Goal: Information Seeking & Learning: Learn about a topic

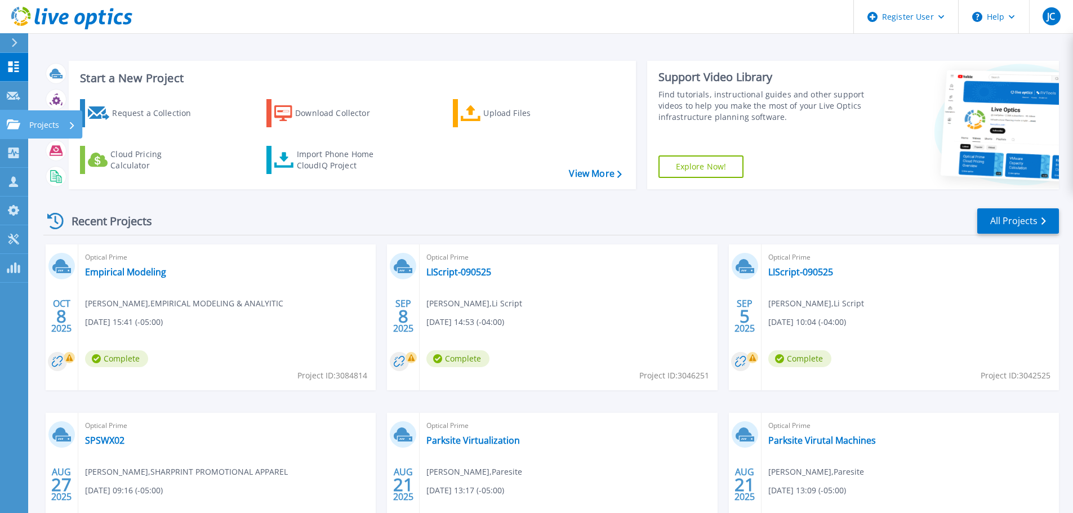
click at [33, 127] on p "Projects" at bounding box center [44, 124] width 30 height 29
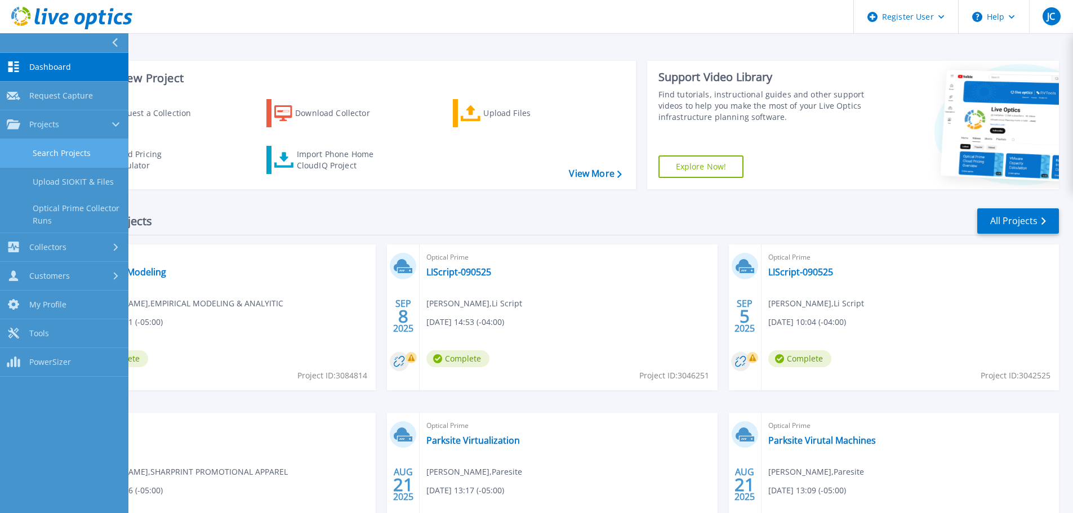
click at [64, 149] on link "Search Projects" at bounding box center [64, 153] width 128 height 29
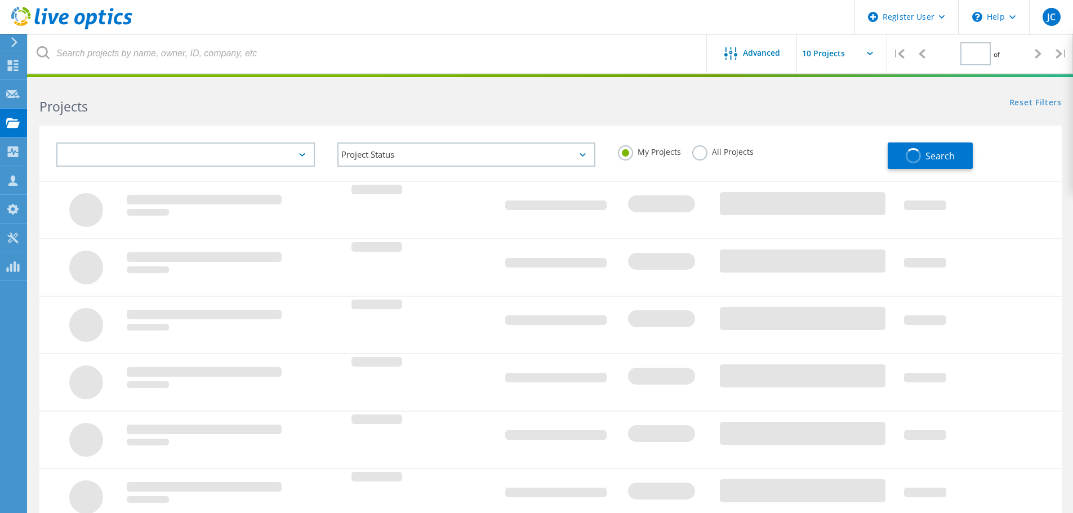
type input "1"
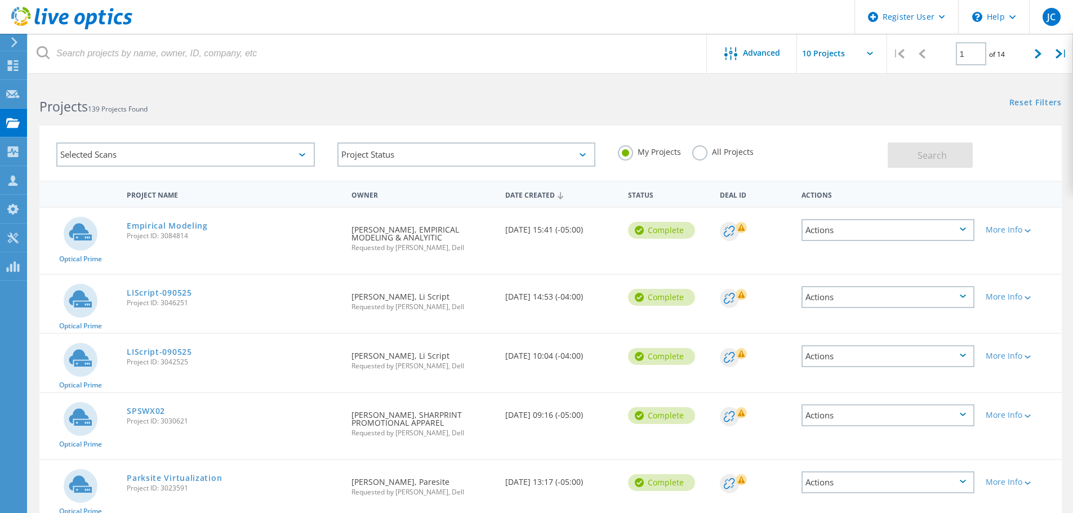
click at [698, 155] on label "All Projects" at bounding box center [722, 150] width 61 height 11
click at [0, 0] on input "All Projects" at bounding box center [0, 0] width 0 height 0
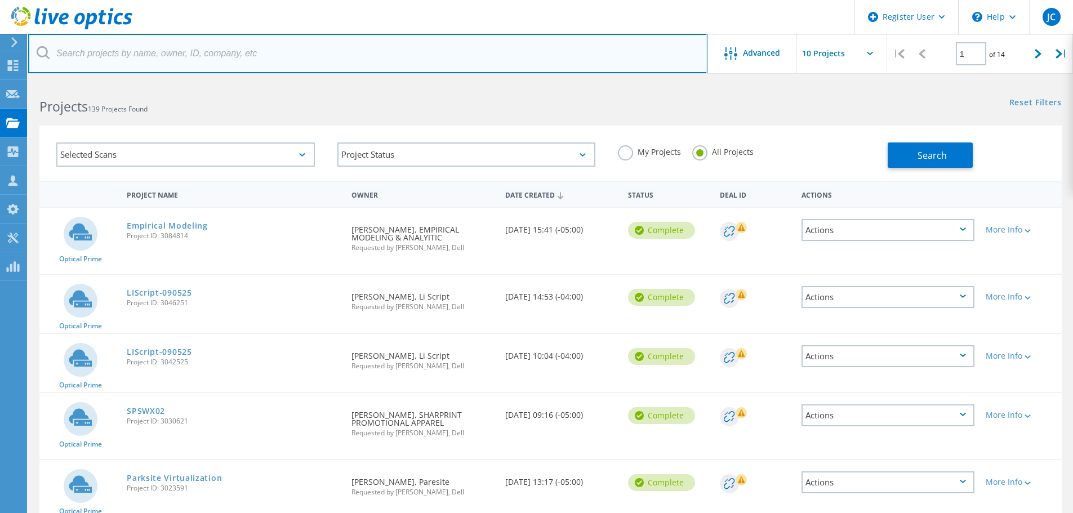
click at [208, 49] on input "text" at bounding box center [367, 53] width 679 height 39
paste input "3074990"
type input "3074990"
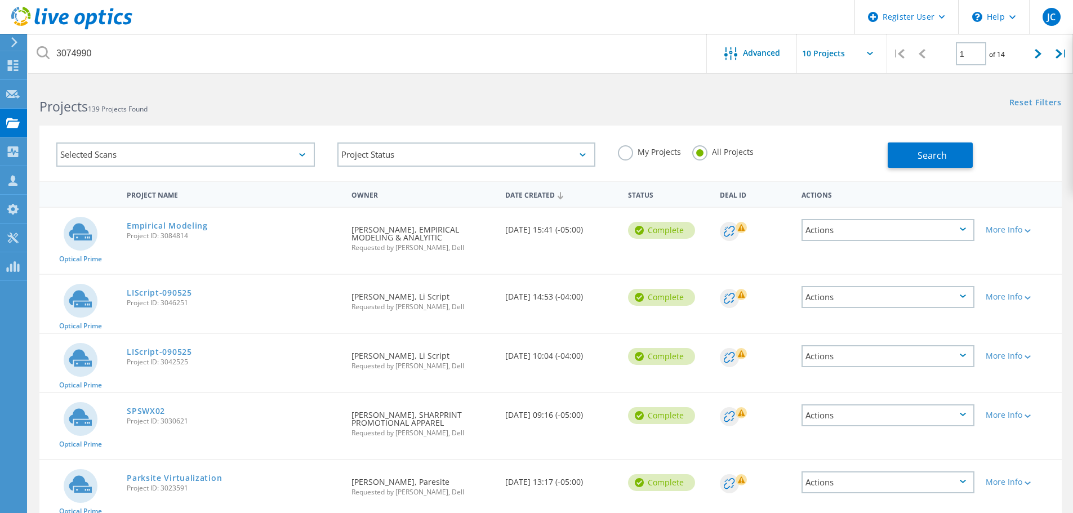
click at [41, 51] on icon at bounding box center [43, 52] width 13 height 13
click at [941, 154] on span "Search" at bounding box center [931, 155] width 29 height 12
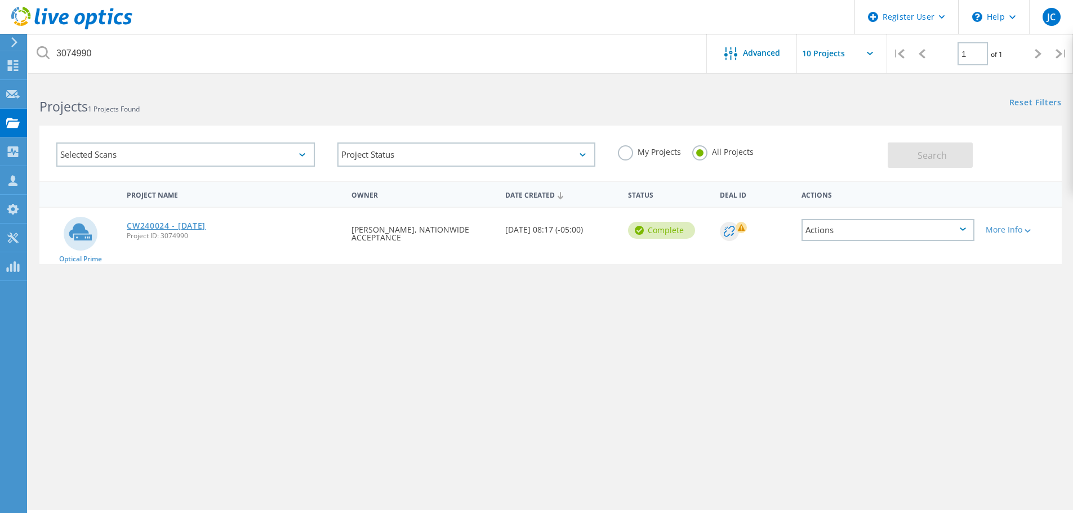
click at [171, 225] on link "CW240024 - [DATE]" at bounding box center [166, 226] width 79 height 8
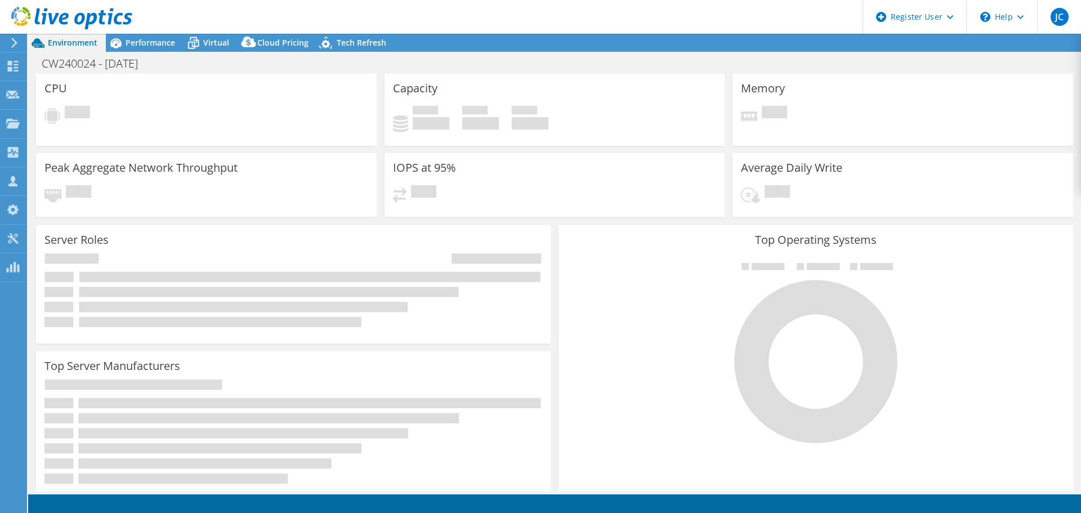
select select "USEast"
select select "USD"
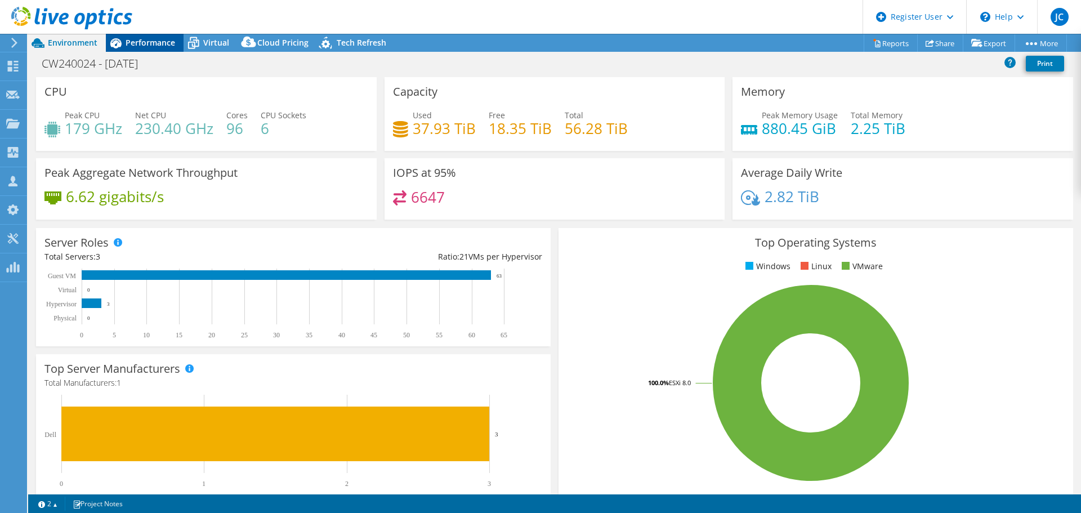
click at [147, 42] on span "Performance" at bounding box center [151, 42] width 50 height 11
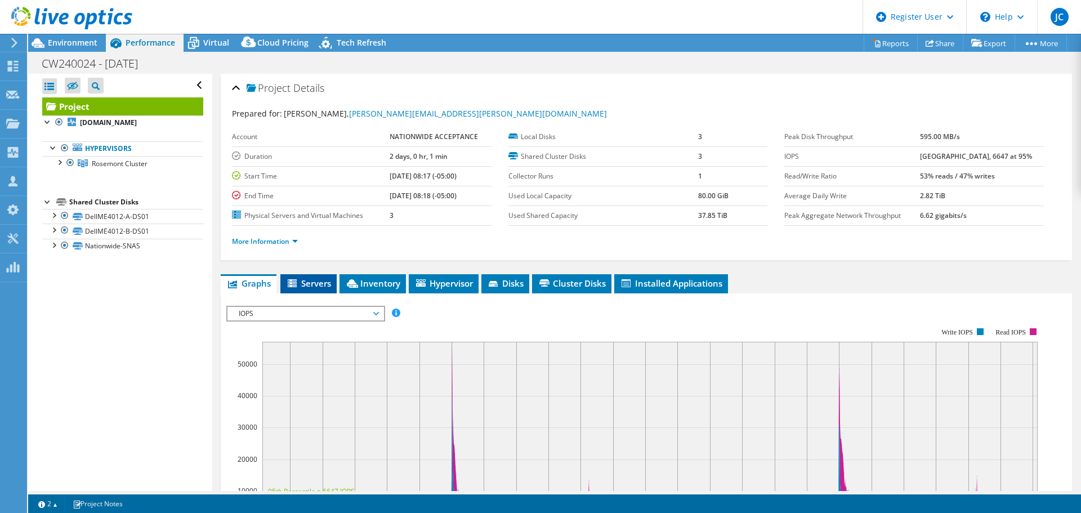
click at [315, 285] on span "Servers" at bounding box center [308, 283] width 45 height 11
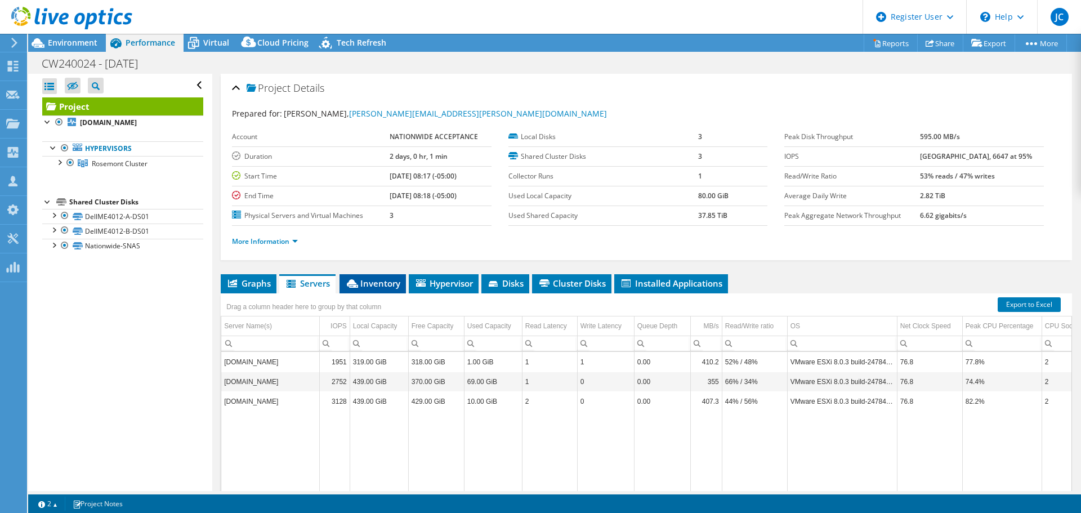
click at [377, 278] on span "Inventory" at bounding box center [372, 283] width 55 height 11
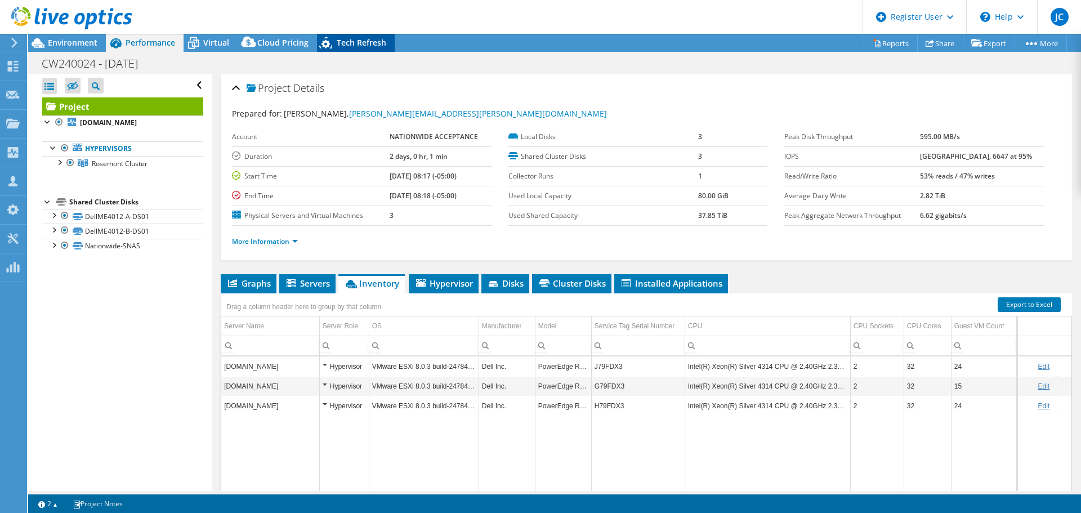
click at [373, 49] on div "Tech Refresh" at bounding box center [356, 43] width 78 height 18
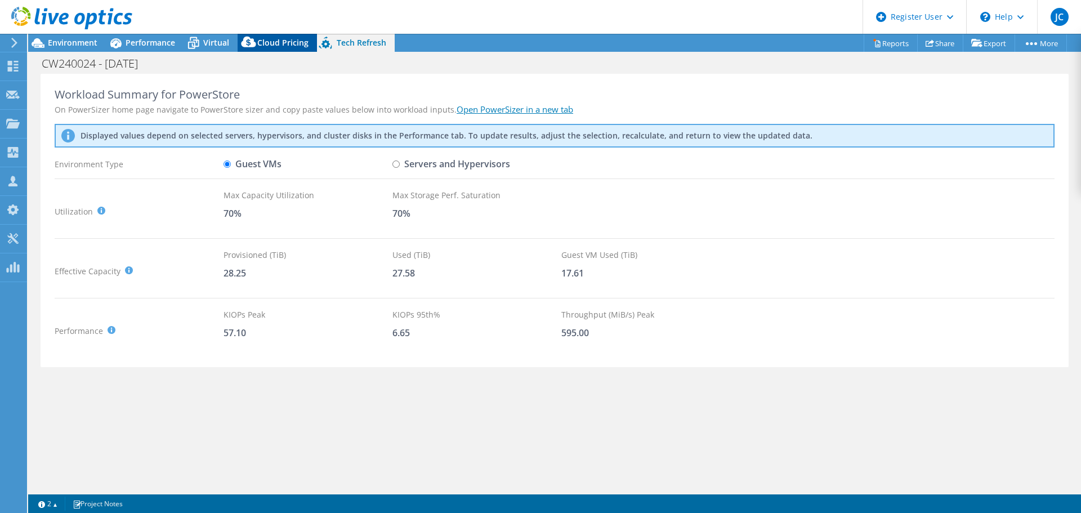
click at [266, 45] on span "Cloud Pricing" at bounding box center [282, 42] width 51 height 11
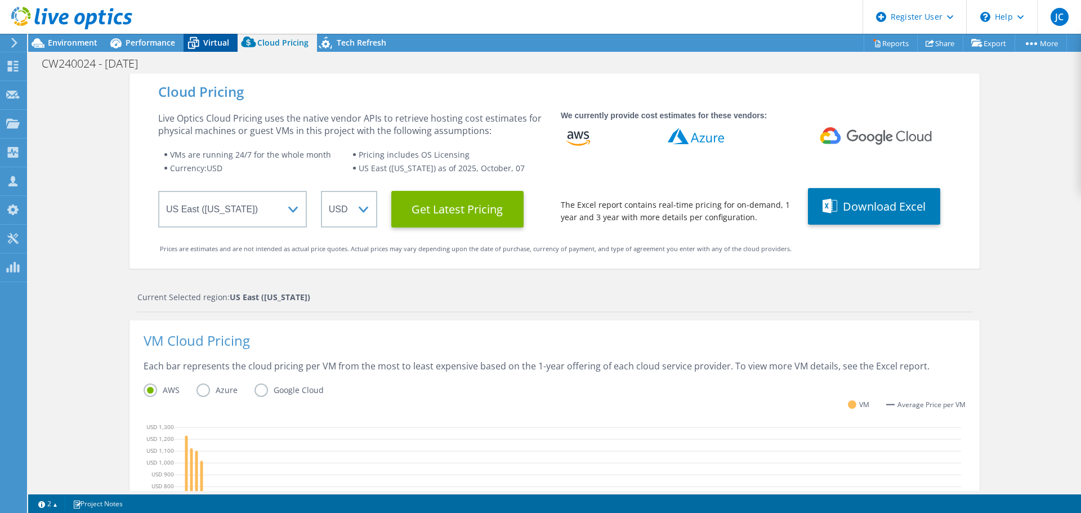
click at [221, 44] on span "Virtual" at bounding box center [216, 42] width 26 height 11
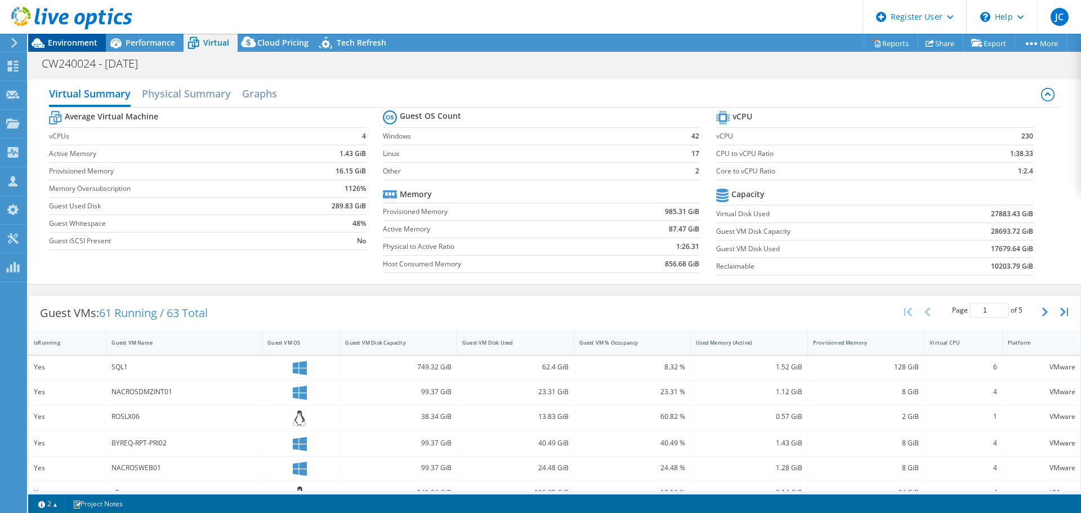
click at [88, 41] on span "Environment" at bounding box center [73, 42] width 50 height 11
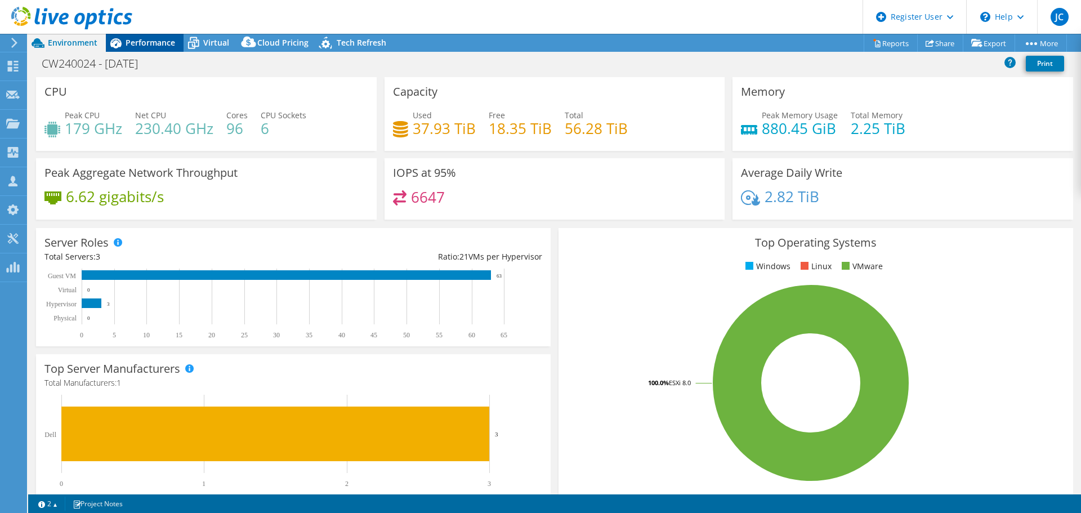
click at [166, 43] on span "Performance" at bounding box center [151, 42] width 50 height 11
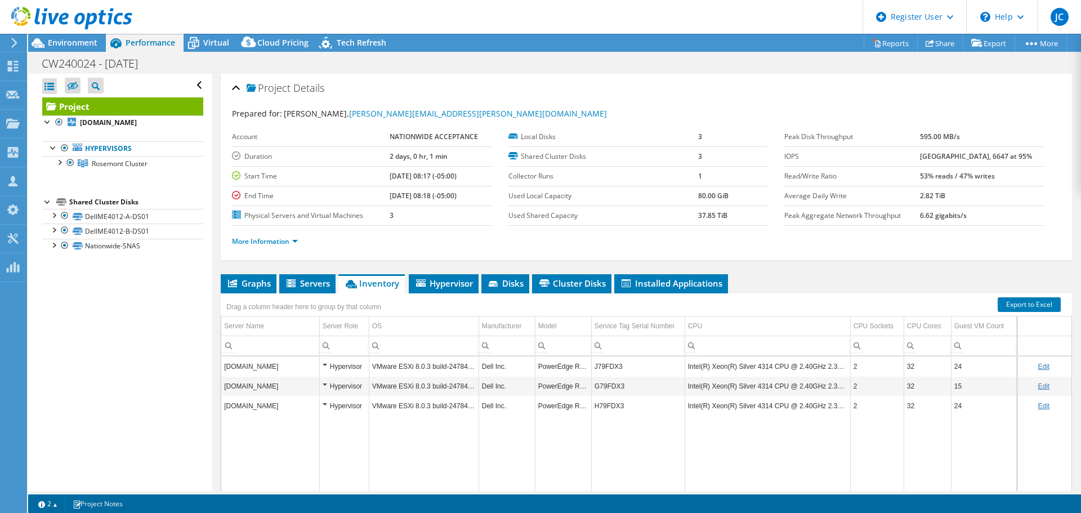
scroll to position [56, 0]
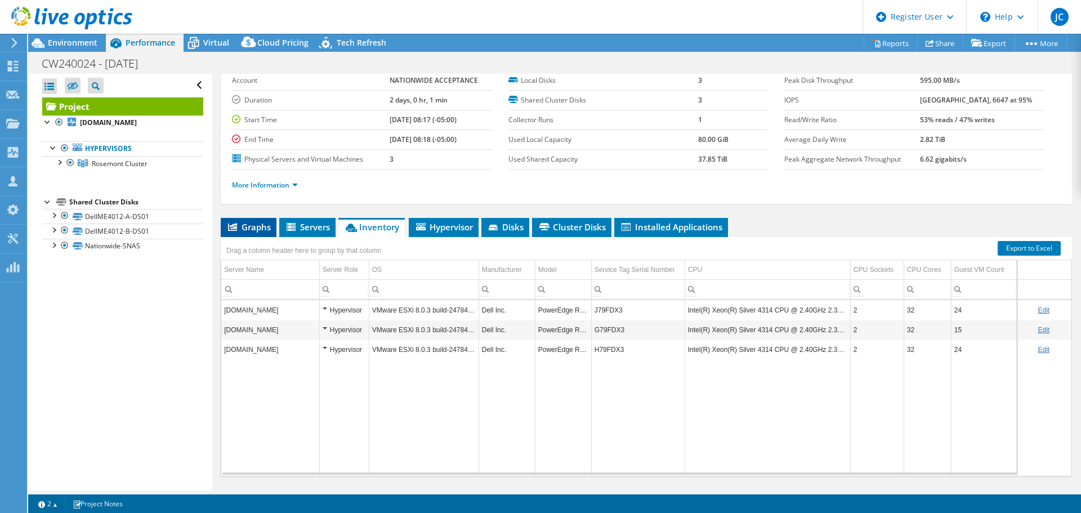
click at [261, 221] on span "Graphs" at bounding box center [248, 226] width 44 height 11
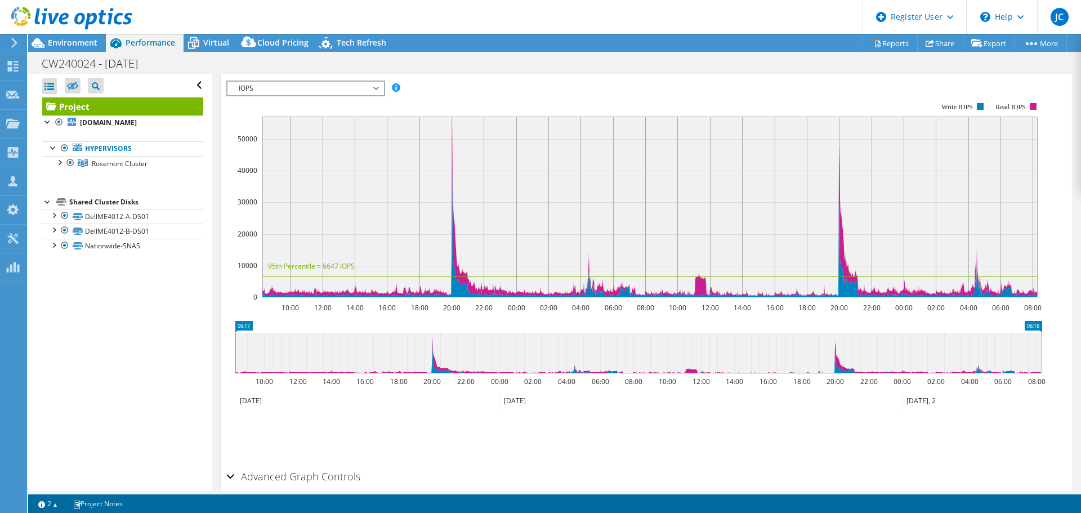
scroll to position [277, 0]
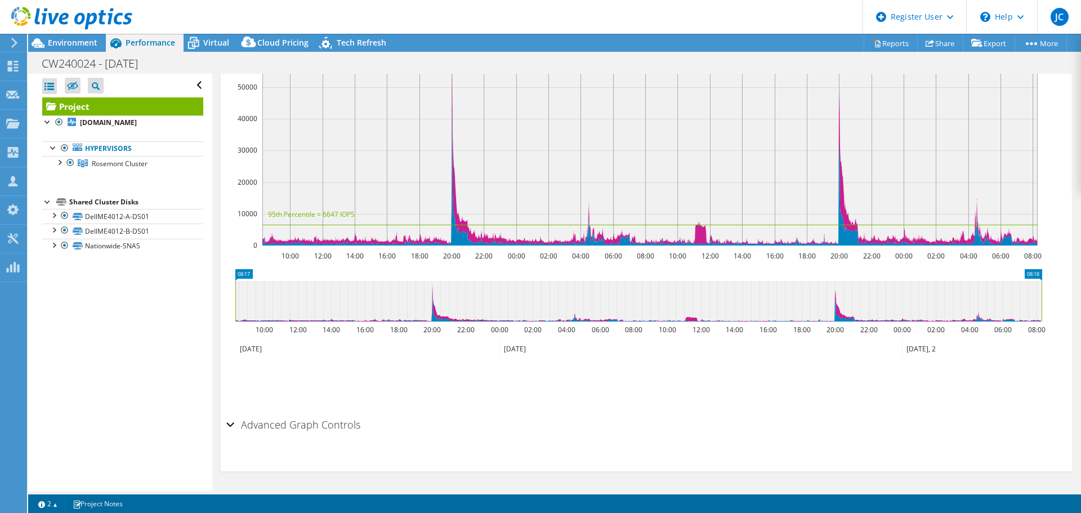
click at [231, 422] on div "Advanced Graph Controls" at bounding box center [646, 425] width 840 height 24
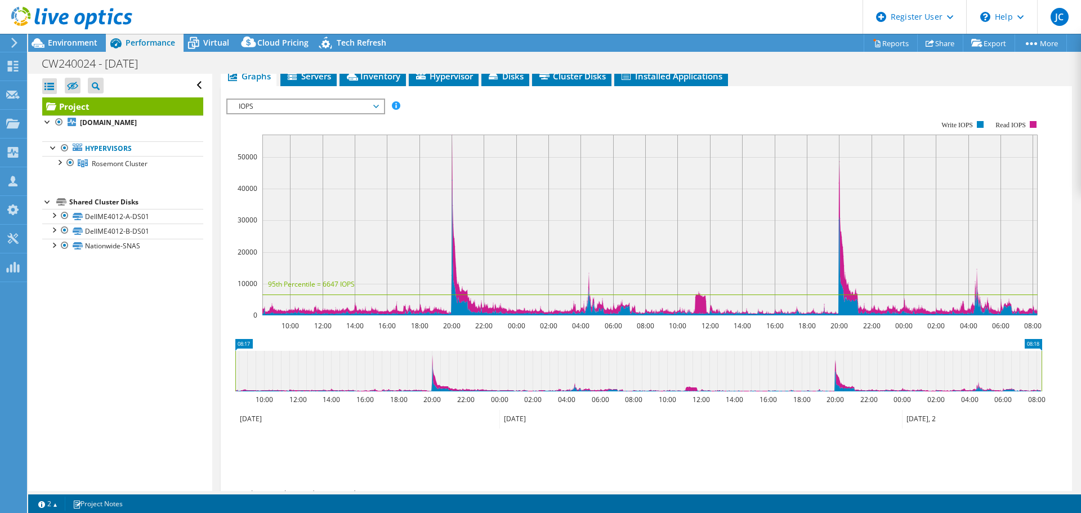
scroll to position [97, 0]
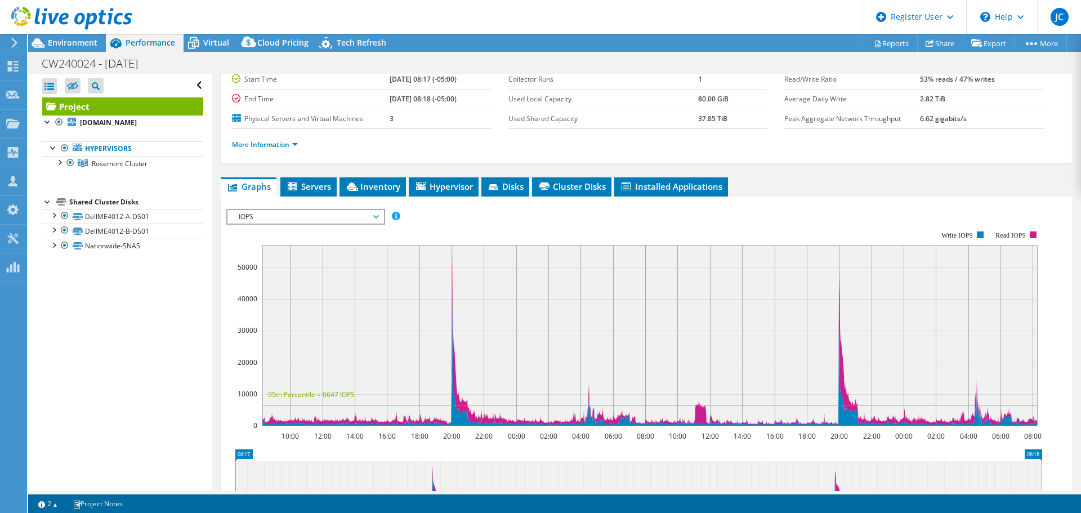
click at [384, 212] on span "IOPS" at bounding box center [306, 217] width 156 height 14
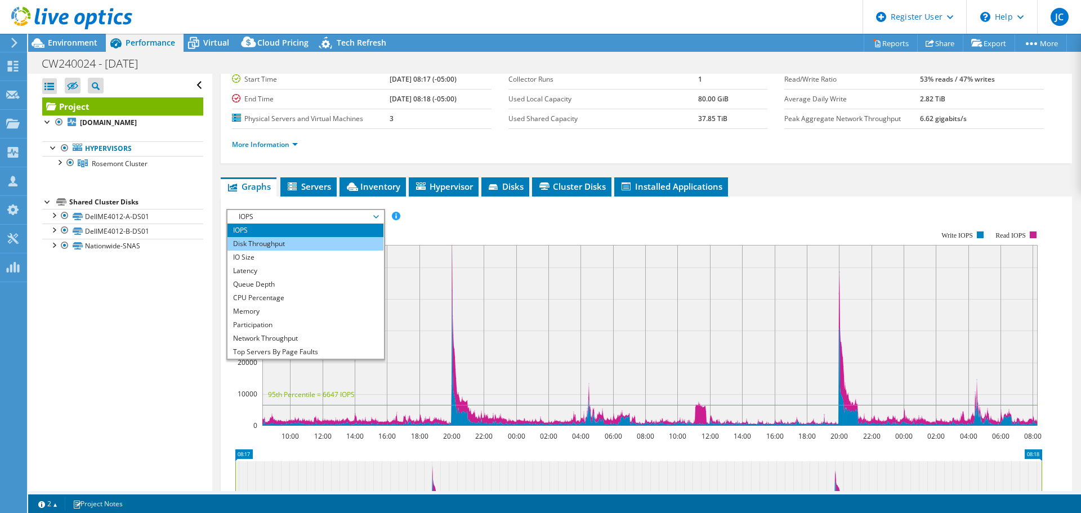
click at [344, 246] on li "Disk Throughput" at bounding box center [306, 244] width 156 height 14
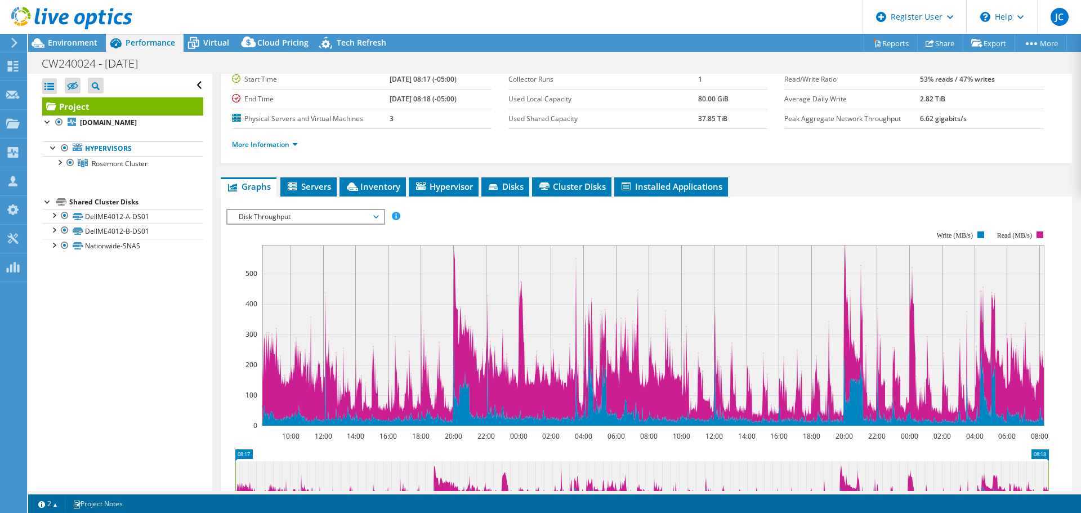
scroll to position [153, 0]
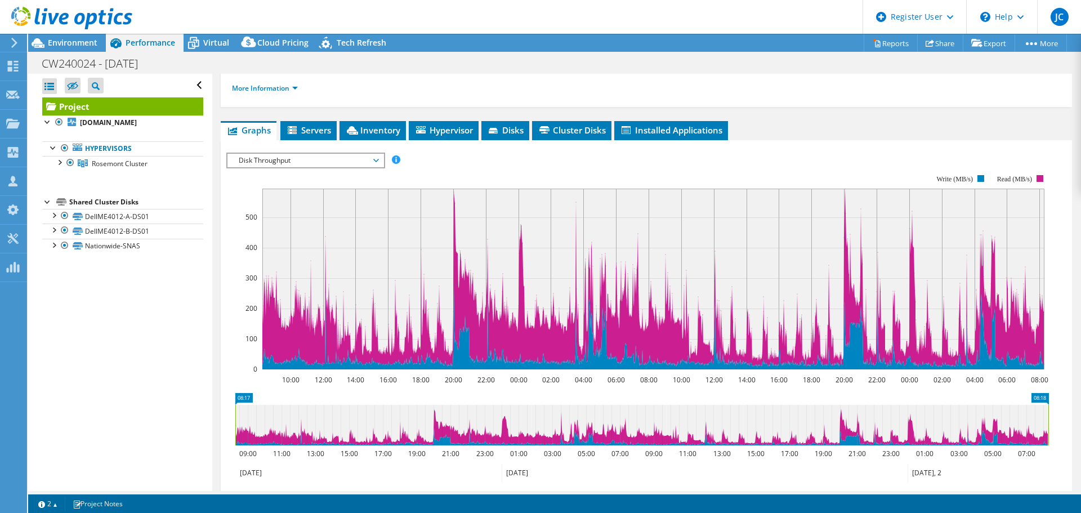
click at [377, 154] on span "Disk Throughput" at bounding box center [305, 161] width 145 height 14
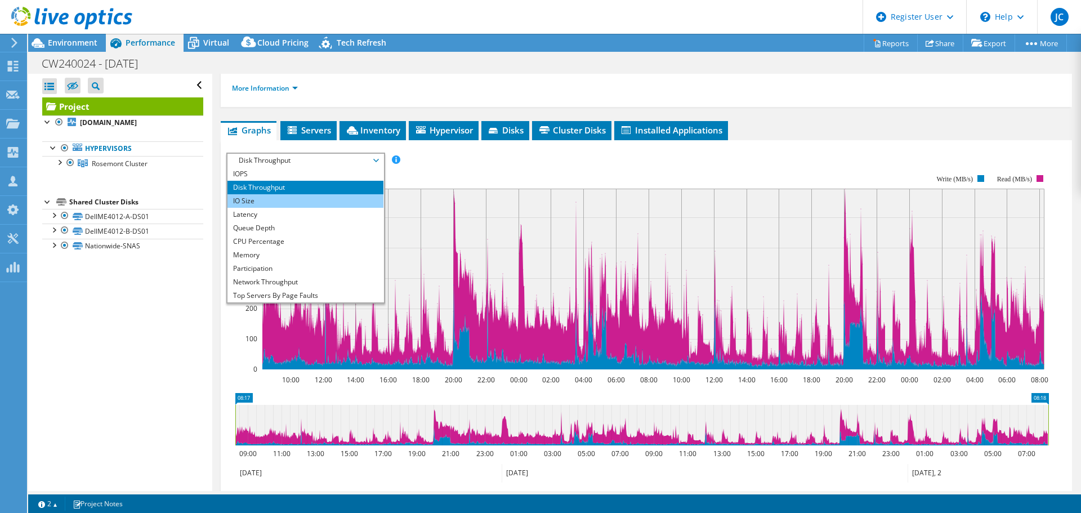
click at [284, 202] on li "IO Size" at bounding box center [306, 201] width 156 height 14
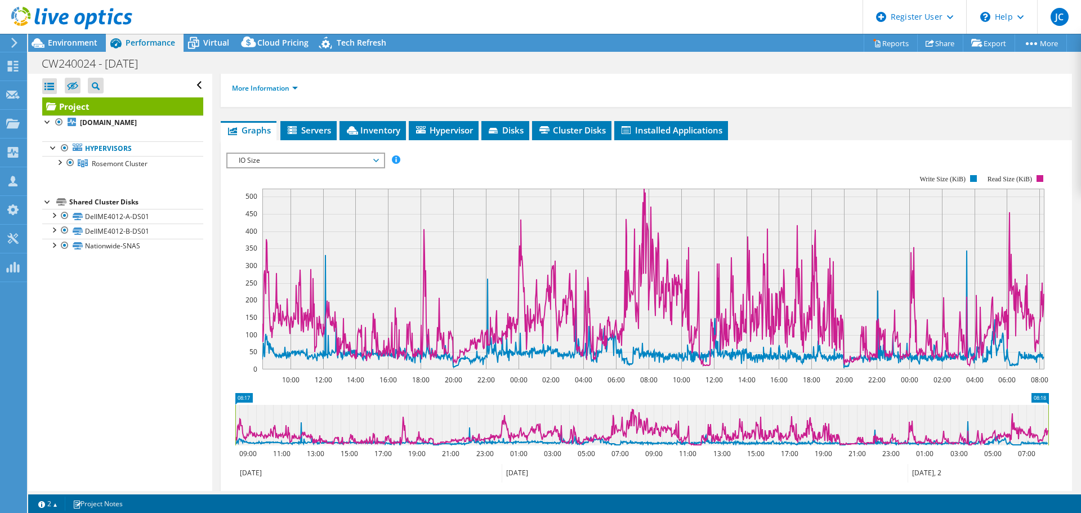
click at [380, 160] on span "IO Size" at bounding box center [306, 161] width 156 height 14
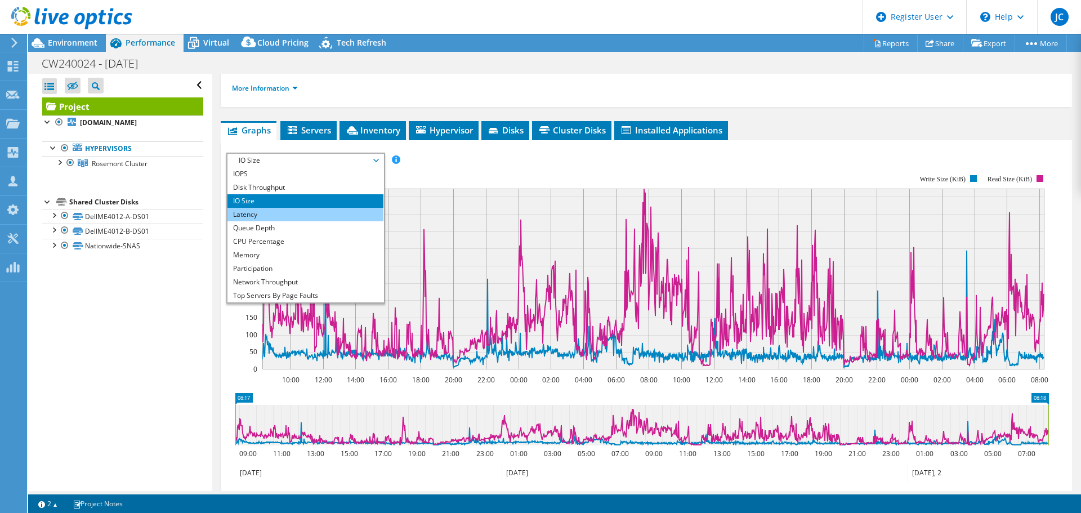
click at [304, 216] on li "Latency" at bounding box center [306, 215] width 156 height 14
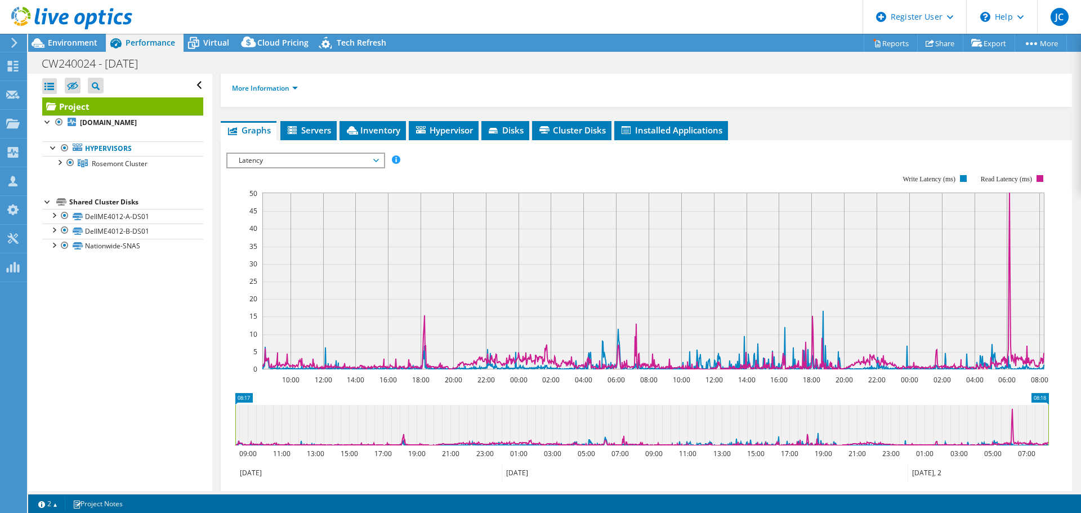
click at [375, 157] on span "Latency" at bounding box center [305, 161] width 145 height 14
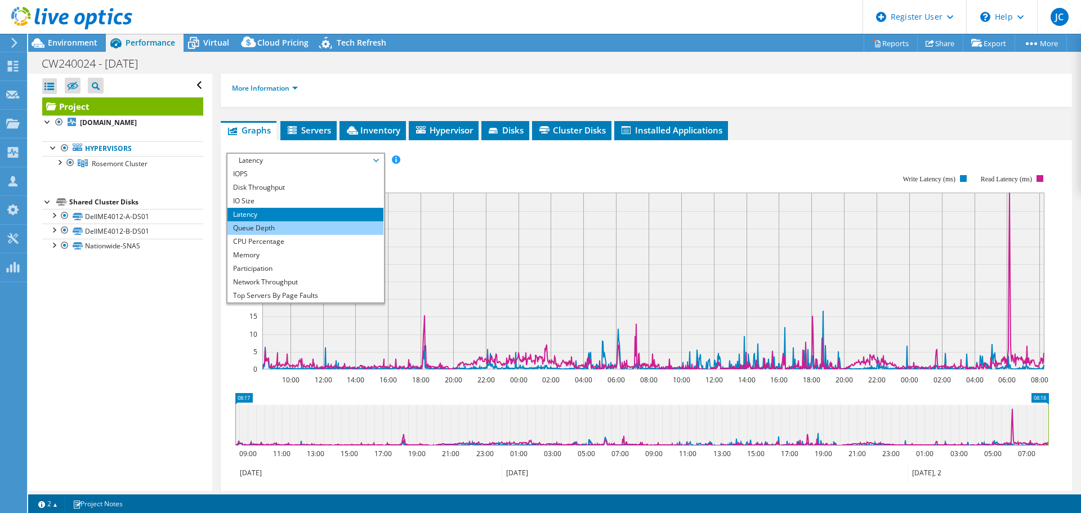
click at [321, 229] on li "Queue Depth" at bounding box center [306, 228] width 156 height 14
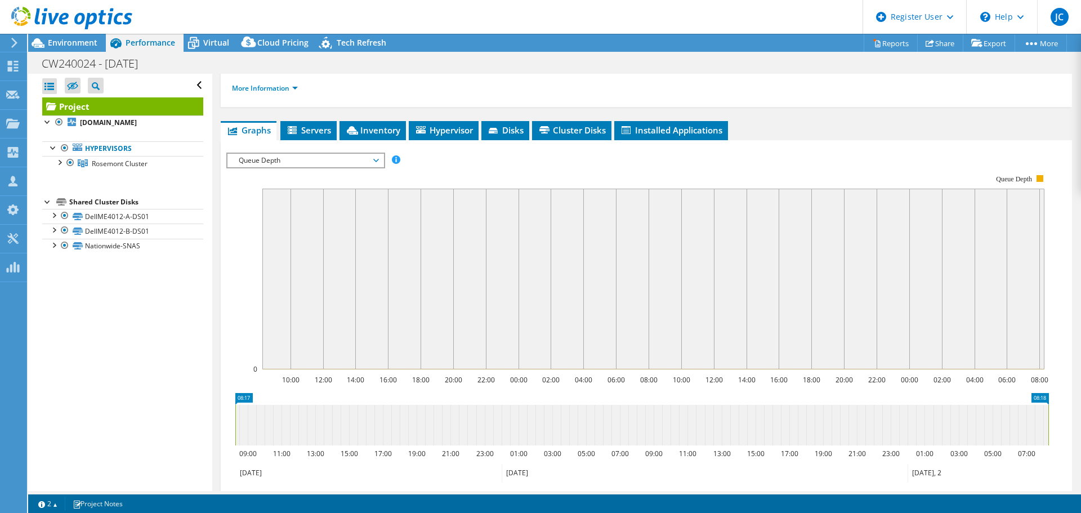
click at [375, 159] on span "Queue Depth" at bounding box center [305, 161] width 145 height 14
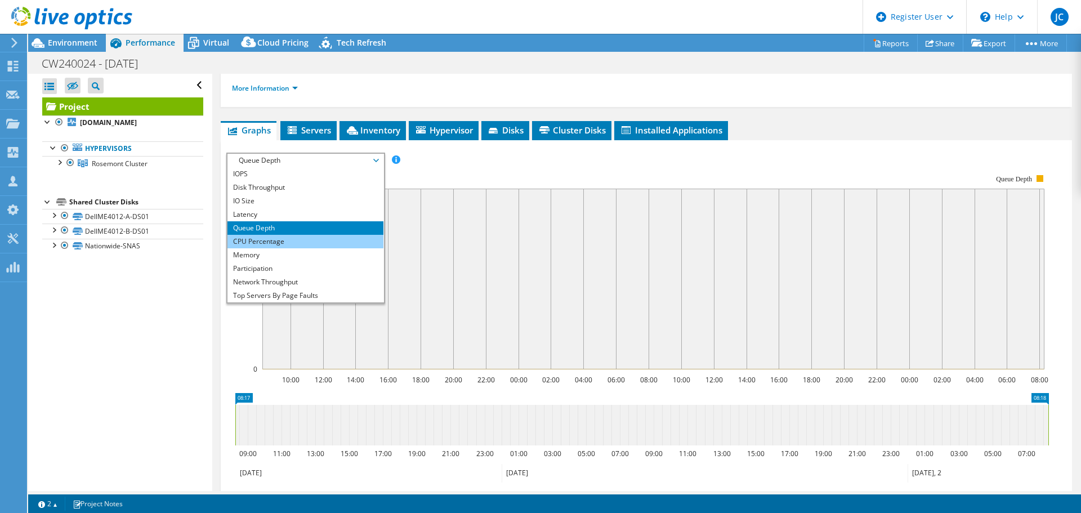
click at [342, 238] on li "CPU Percentage" at bounding box center [306, 242] width 156 height 14
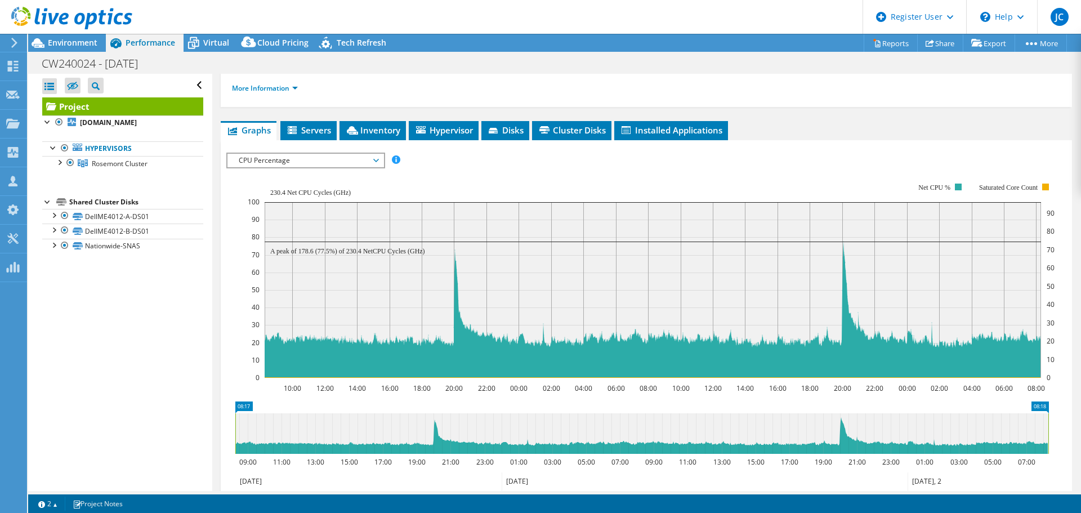
click at [379, 159] on icon at bounding box center [376, 160] width 6 height 3
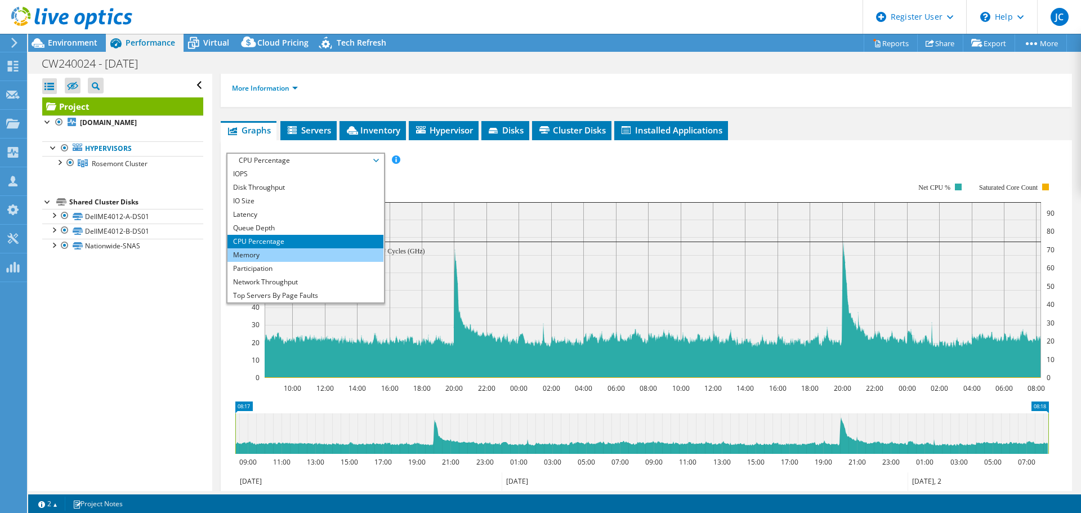
click at [298, 253] on li "Memory" at bounding box center [306, 255] width 156 height 14
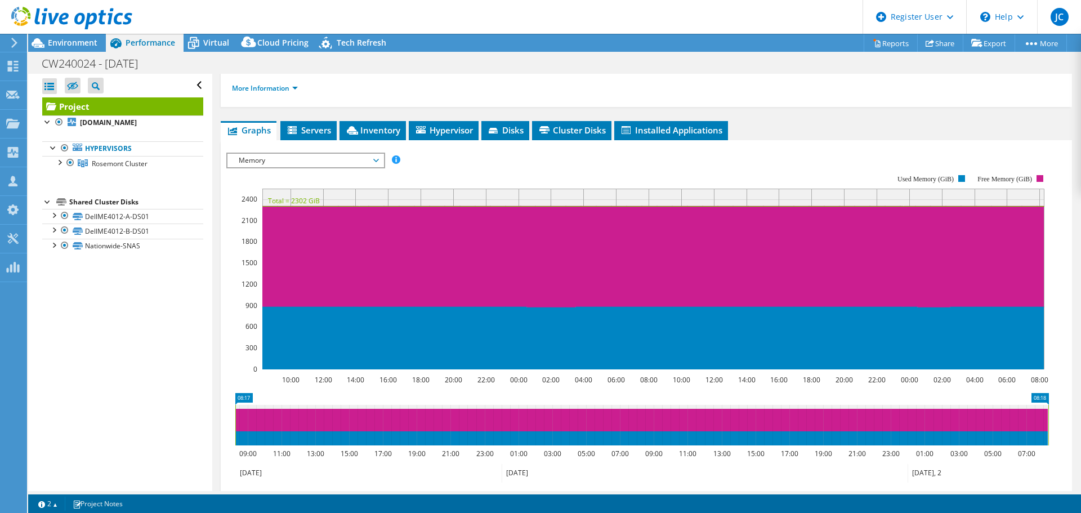
click at [377, 161] on span "Memory" at bounding box center [305, 161] width 145 height 14
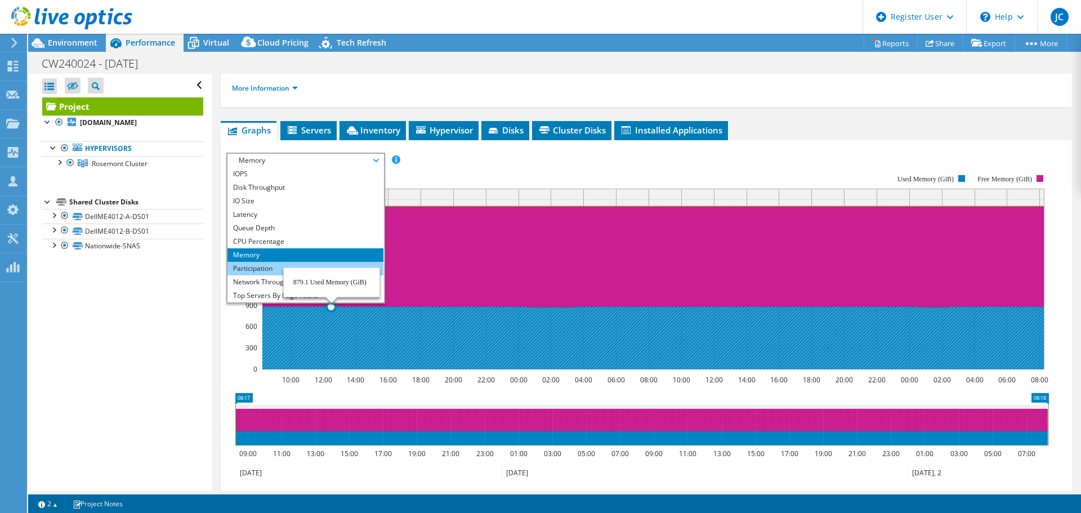
click at [279, 273] on li "Participation" at bounding box center [306, 269] width 156 height 14
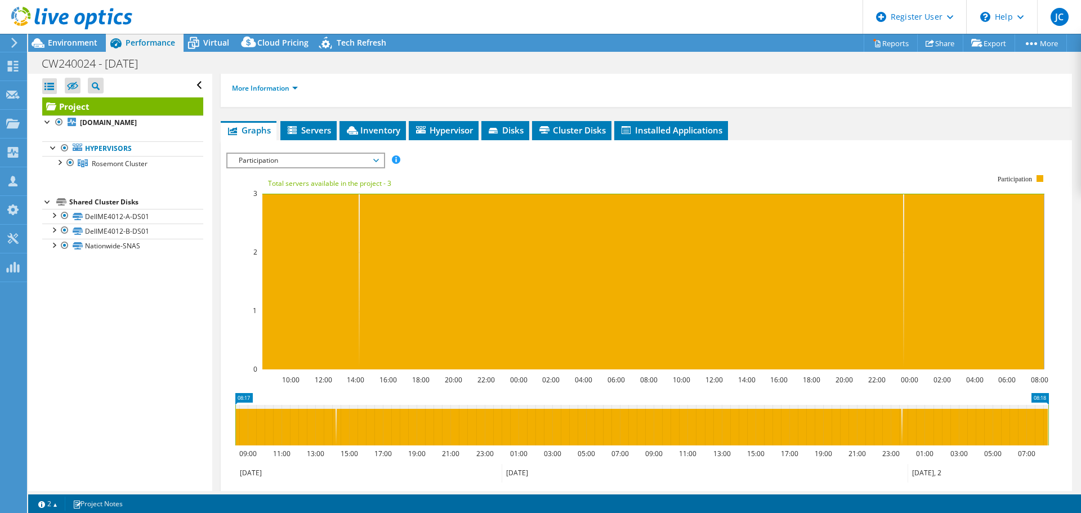
click at [380, 163] on span "Participation" at bounding box center [306, 161] width 156 height 14
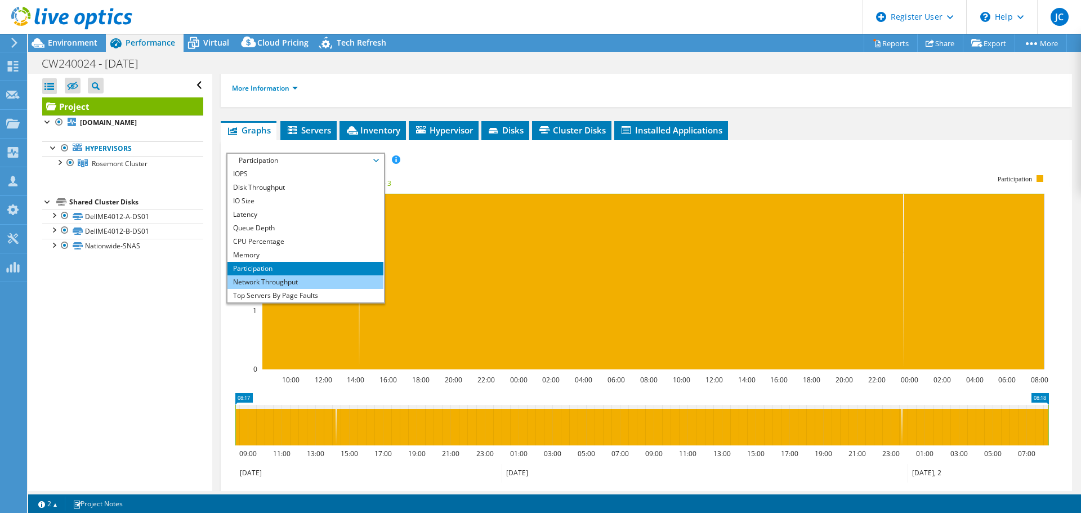
click at [286, 285] on li "Network Throughput" at bounding box center [306, 282] width 156 height 14
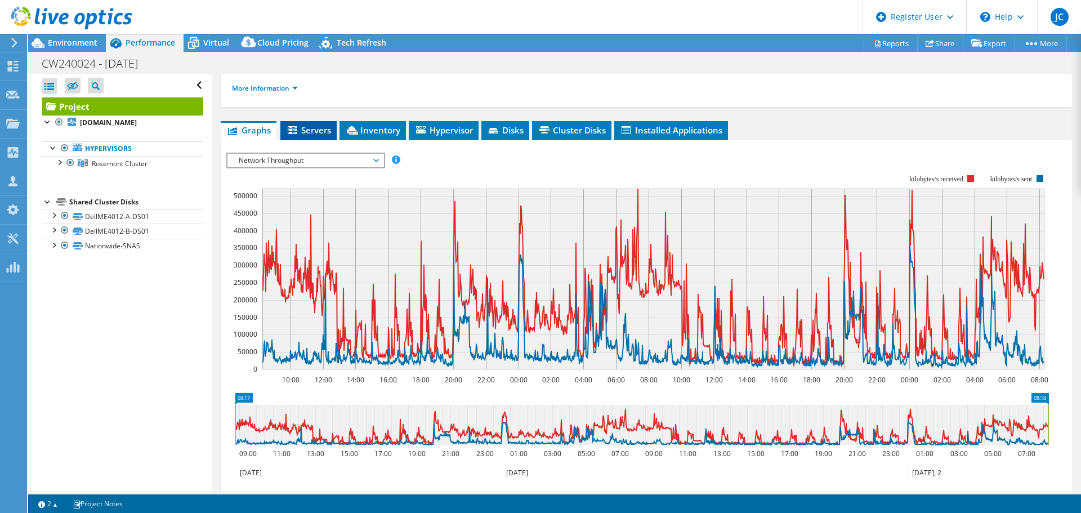
click at [313, 128] on span "Servers" at bounding box center [308, 129] width 45 height 11
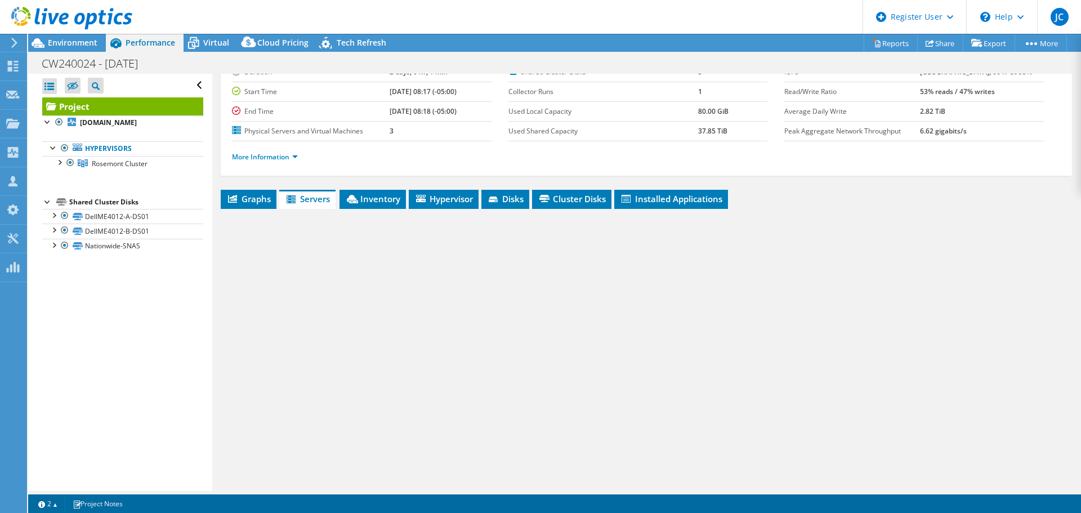
scroll to position [84, 0]
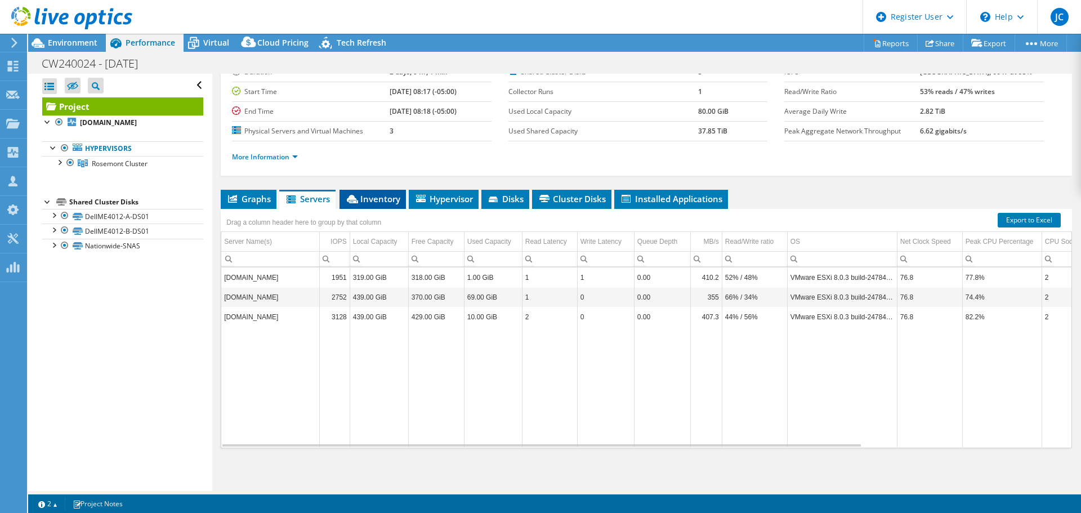
click at [380, 204] on li "Inventory" at bounding box center [373, 199] width 66 height 19
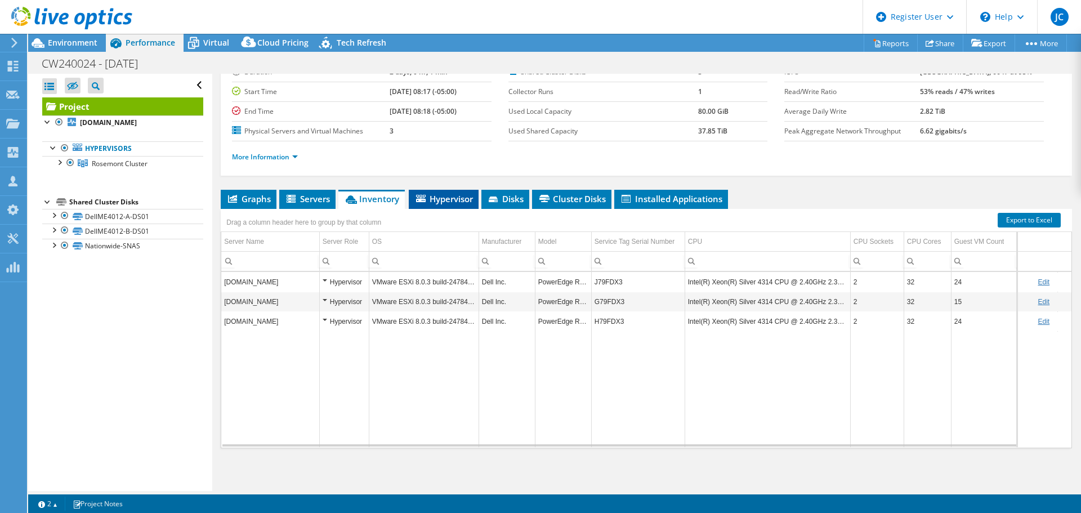
click at [449, 204] on li "Hypervisor" at bounding box center [444, 199] width 70 height 19
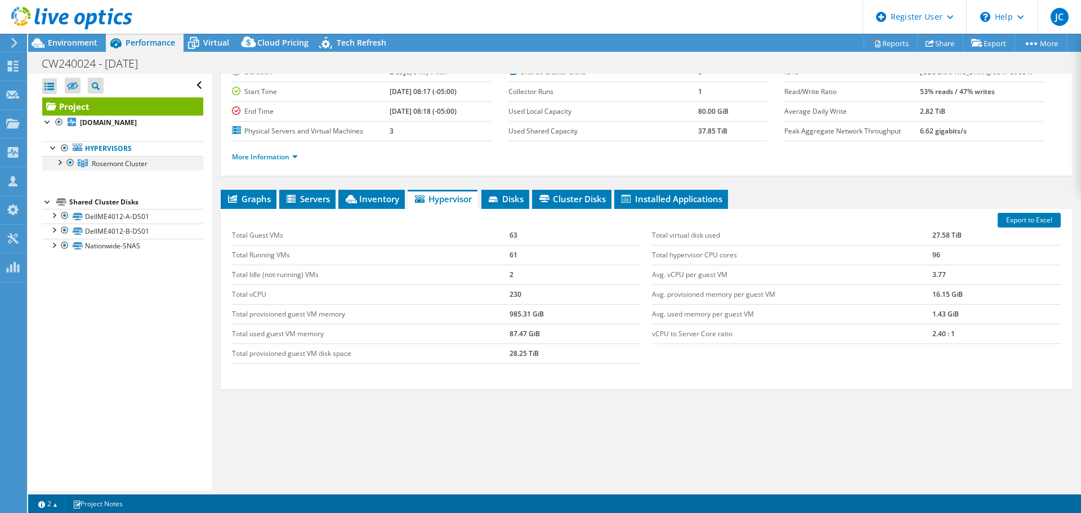
click at [57, 164] on div at bounding box center [59, 161] width 11 height 11
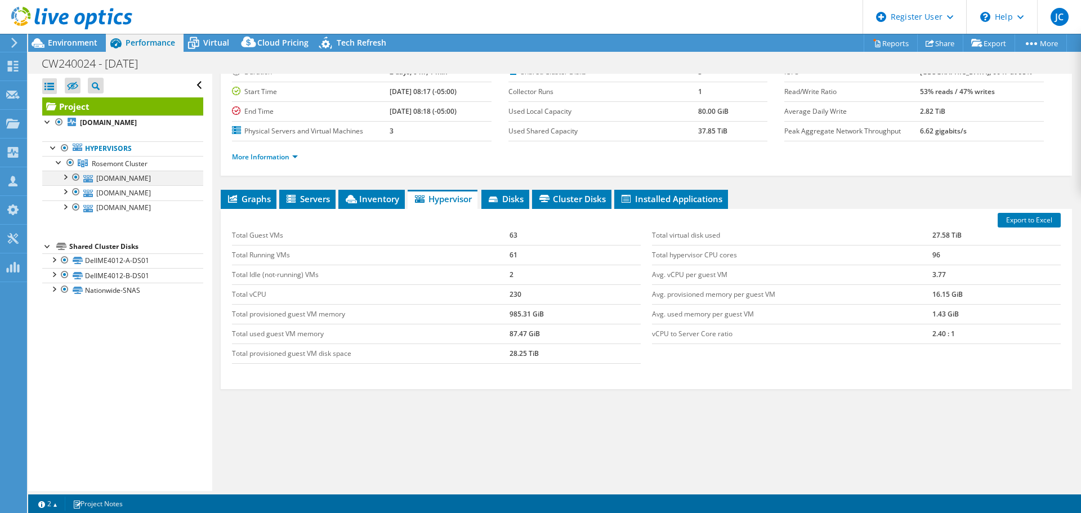
click at [63, 175] on div at bounding box center [64, 176] width 11 height 11
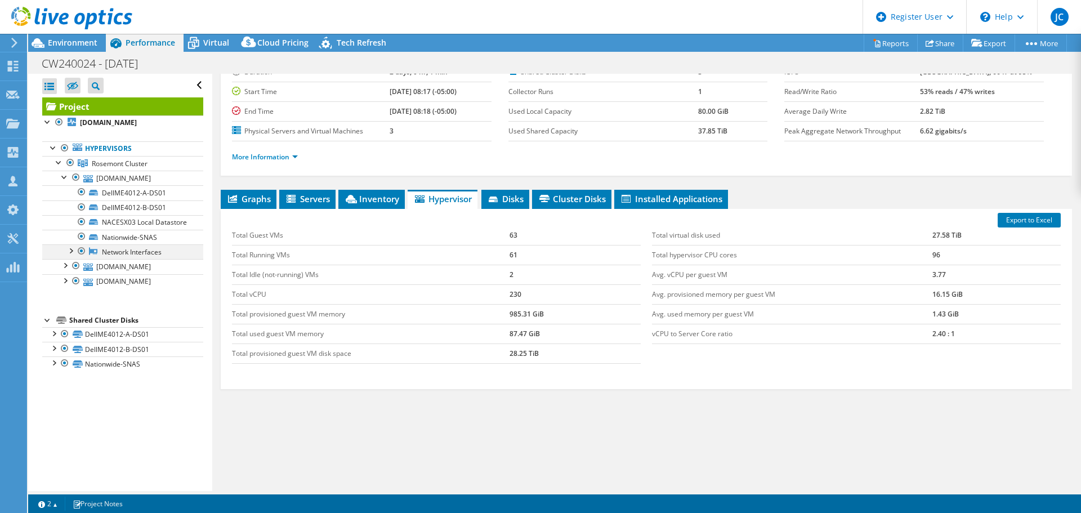
click at [70, 256] on div at bounding box center [70, 249] width 11 height 11
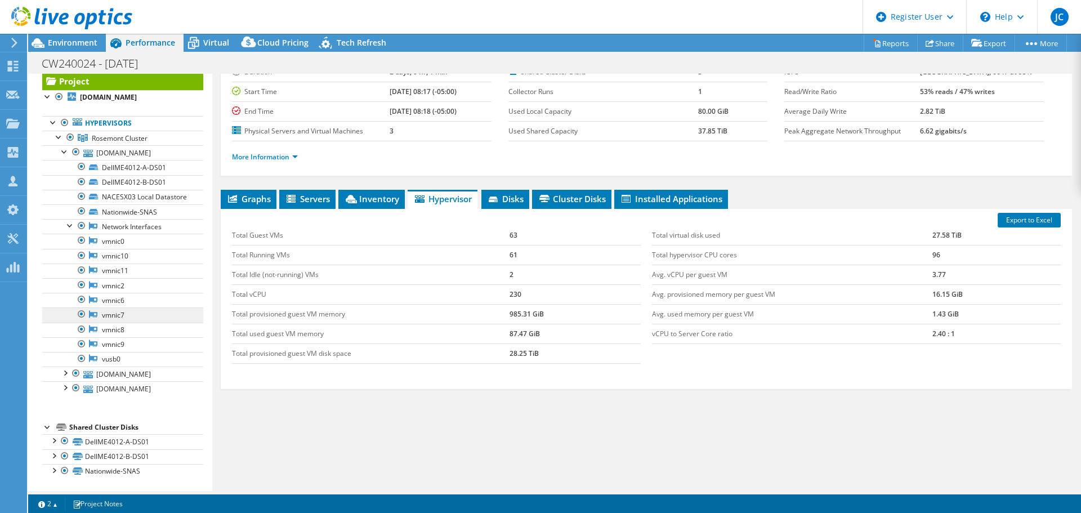
scroll to position [37, 0]
click at [63, 369] on div at bounding box center [64, 371] width 11 height 11
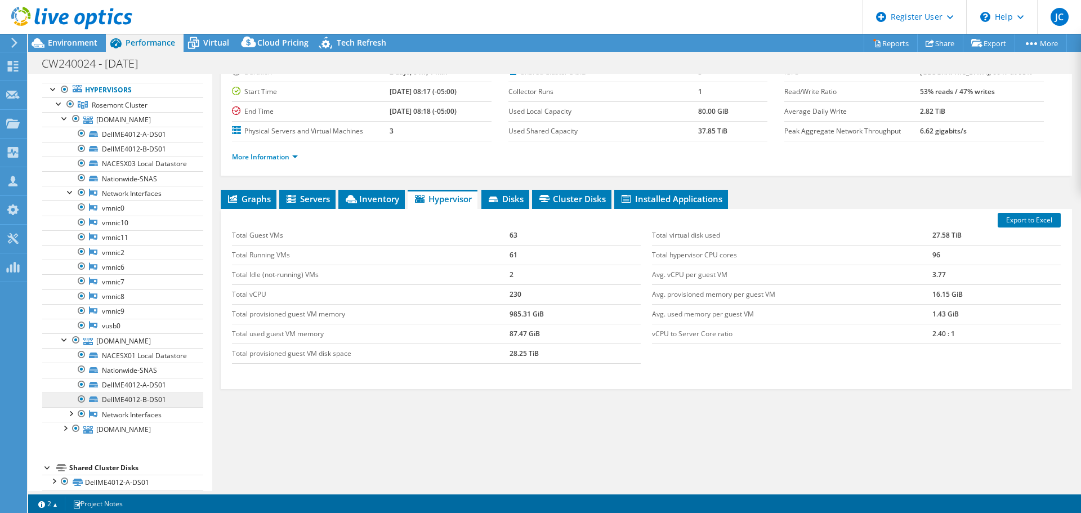
scroll to position [121, 0]
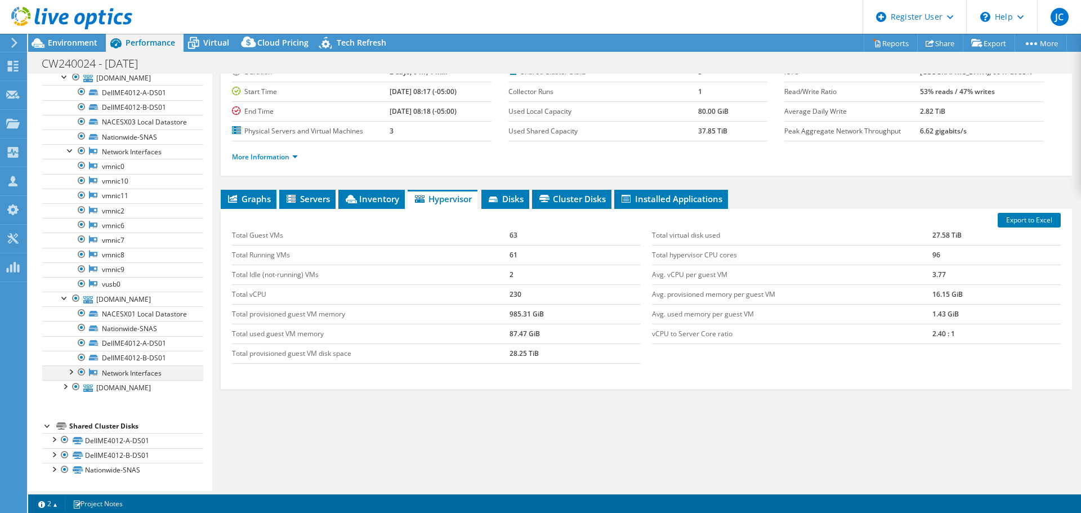
click at [66, 373] on div at bounding box center [70, 371] width 11 height 11
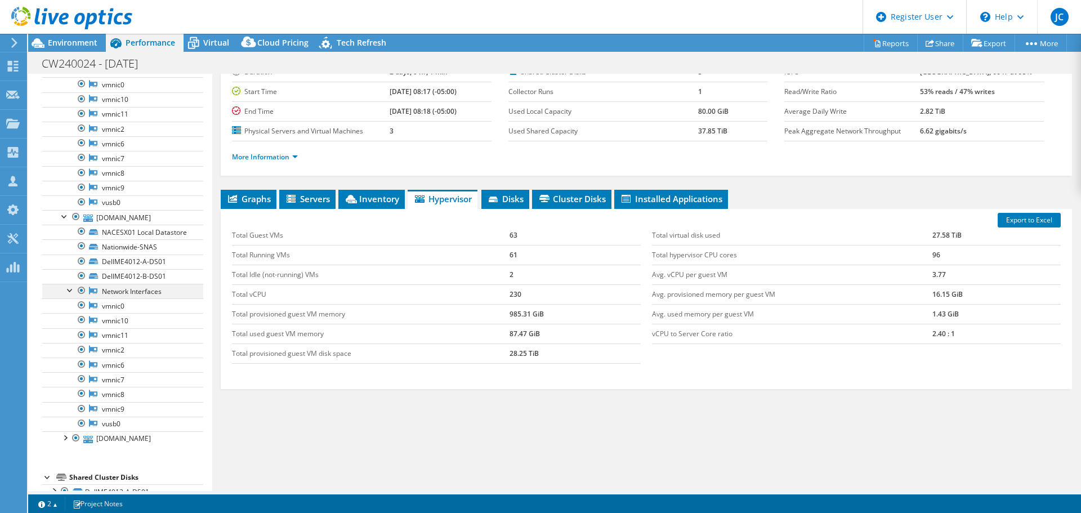
scroll to position [233, 0]
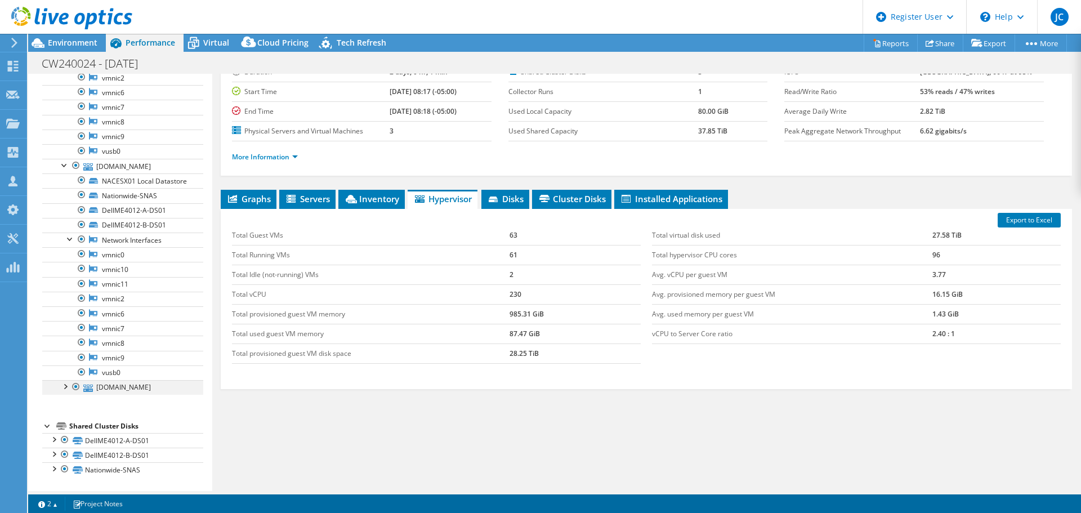
click at [62, 391] on div at bounding box center [64, 385] width 11 height 11
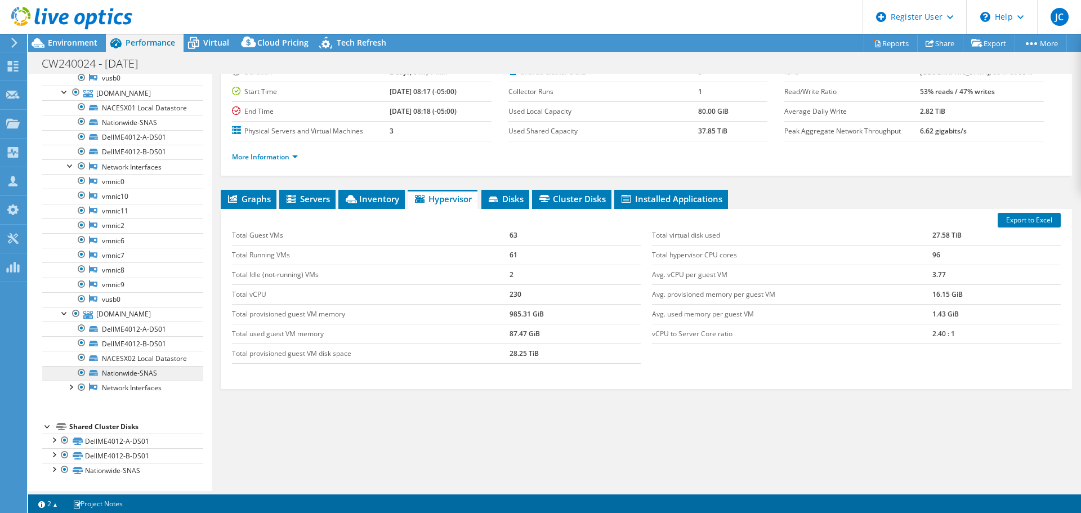
scroll to position [337, 0]
click at [53, 438] on div at bounding box center [53, 438] width 11 height 11
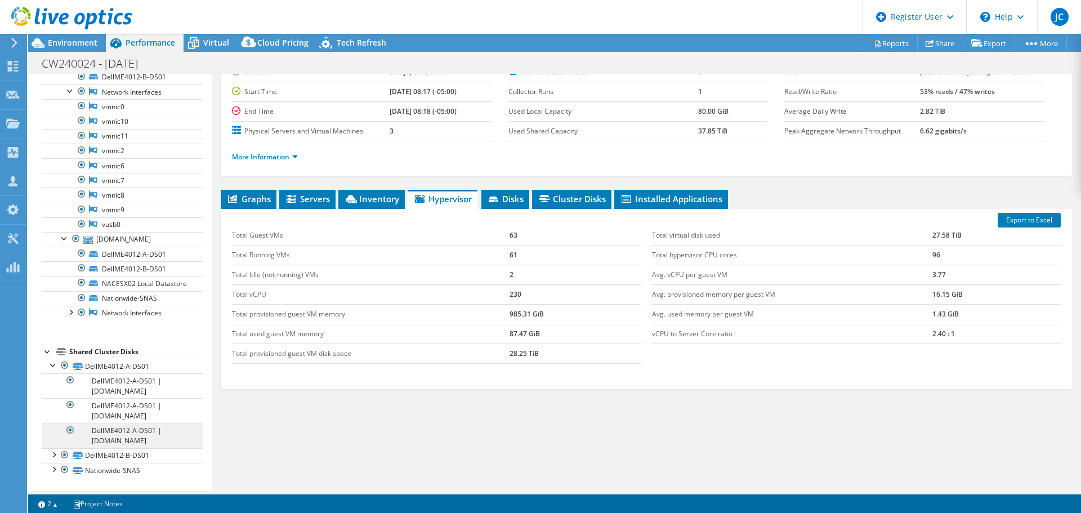
scroll to position [412, 0]
click at [54, 453] on div at bounding box center [53, 453] width 11 height 11
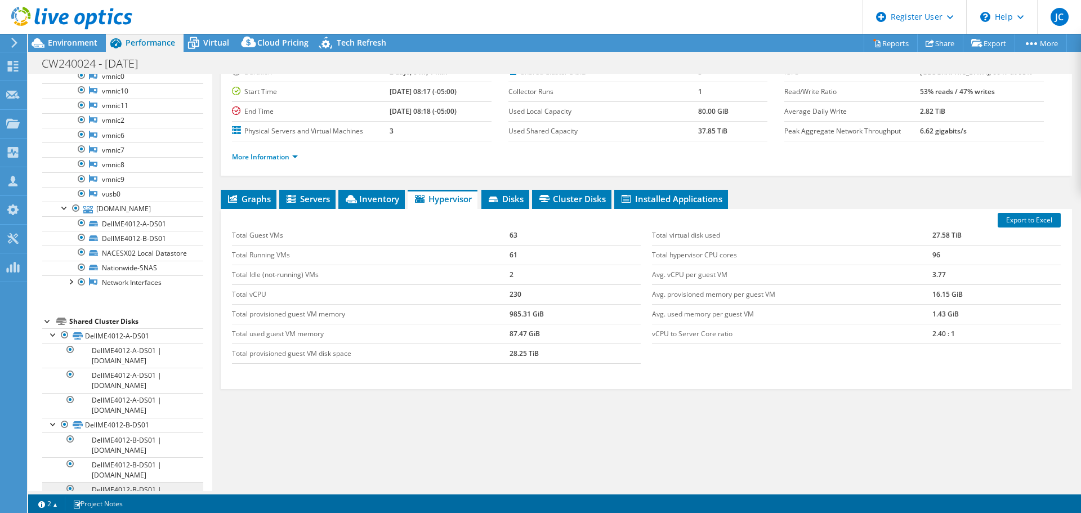
scroll to position [487, 0]
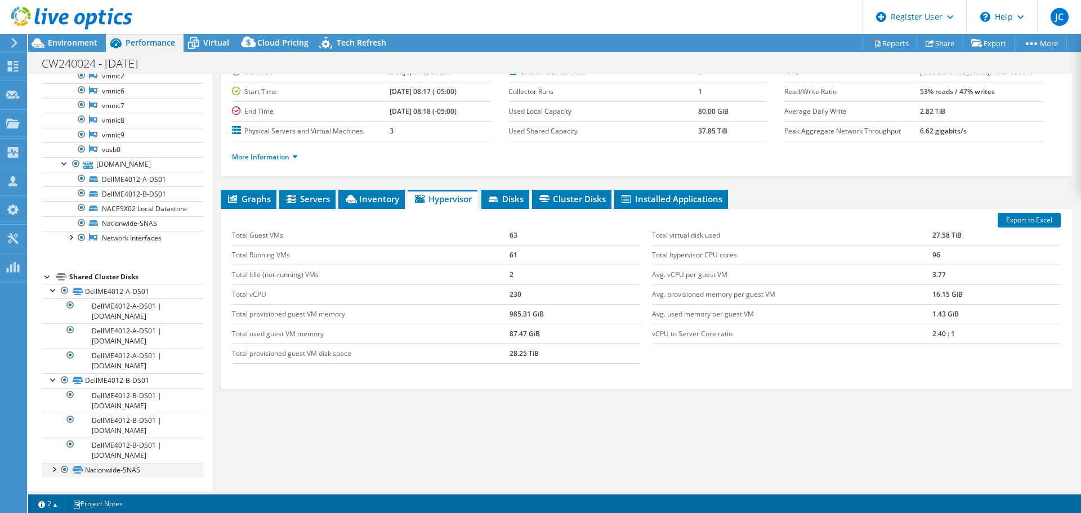
click at [51, 471] on div at bounding box center [53, 468] width 11 height 11
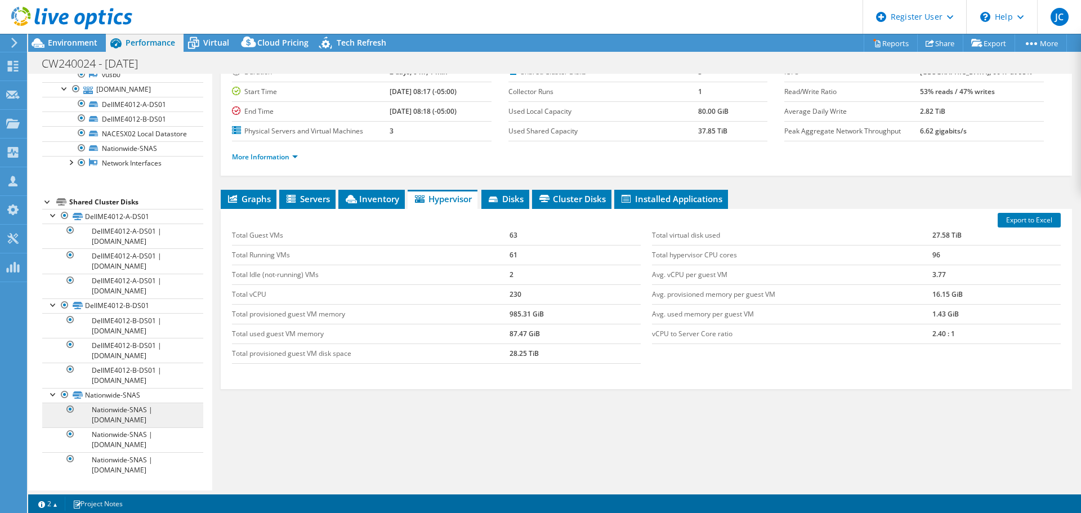
scroll to position [561, 0]
click at [70, 163] on div at bounding box center [70, 161] width 11 height 11
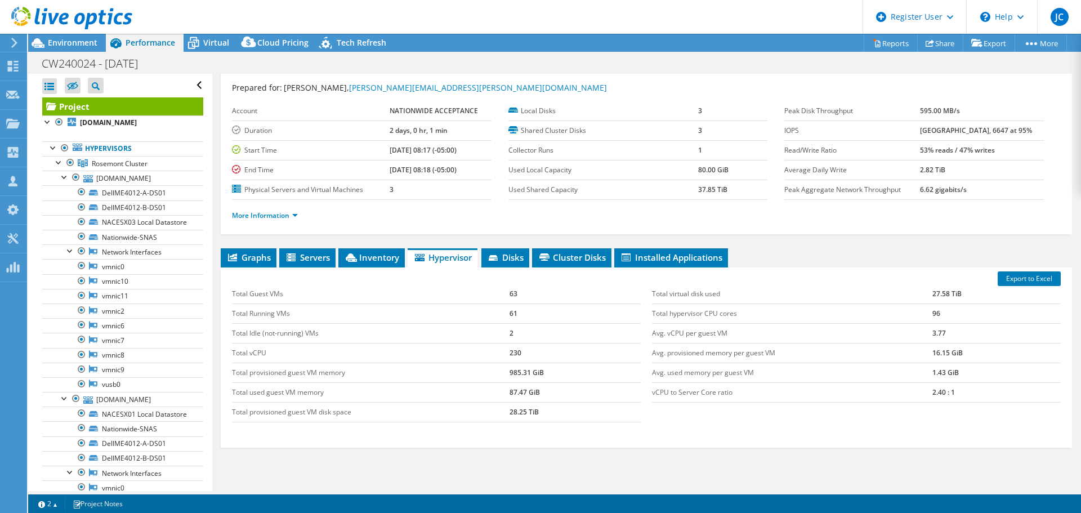
scroll to position [0, 0]
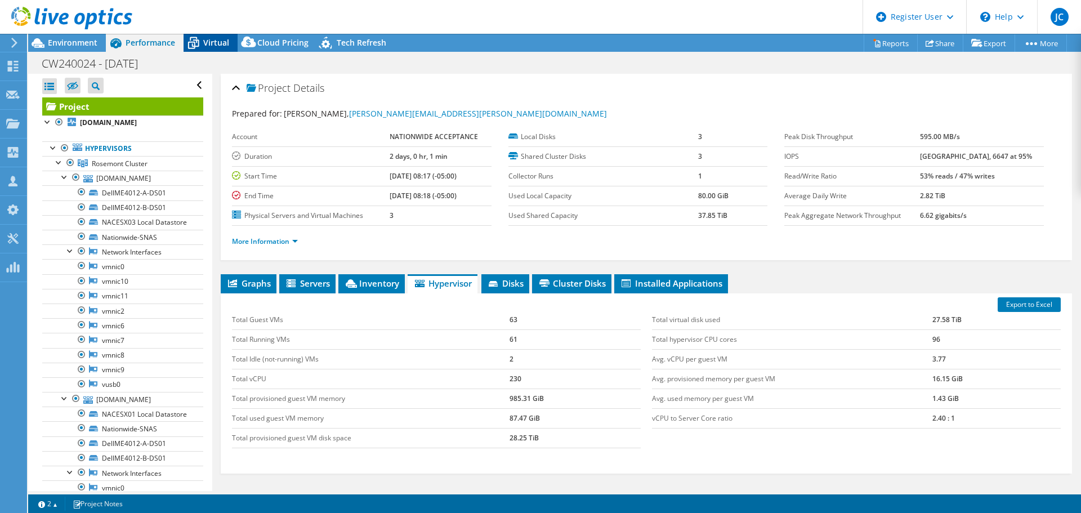
click at [213, 48] on div "Virtual" at bounding box center [211, 43] width 54 height 18
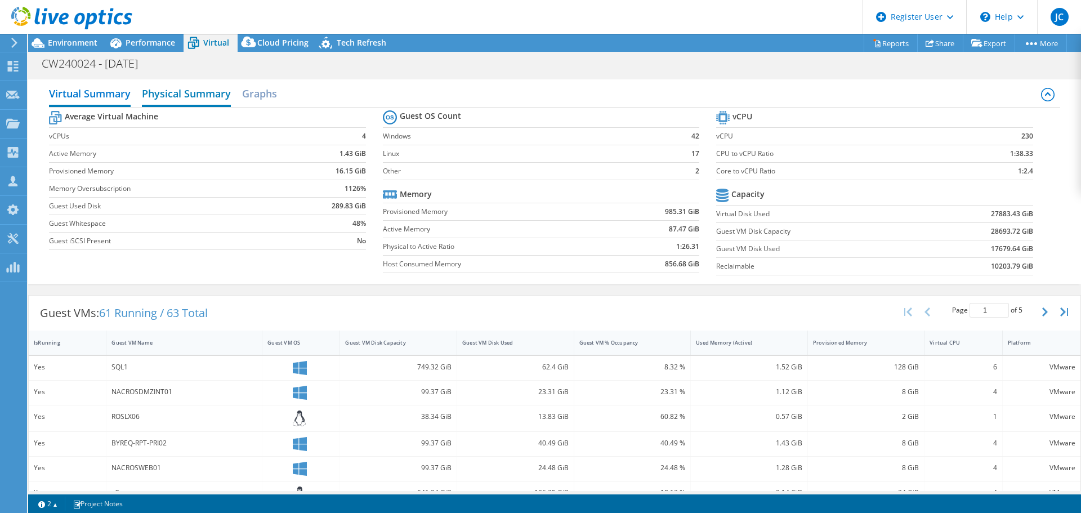
click at [203, 96] on h2 "Physical Summary" at bounding box center [186, 94] width 89 height 25
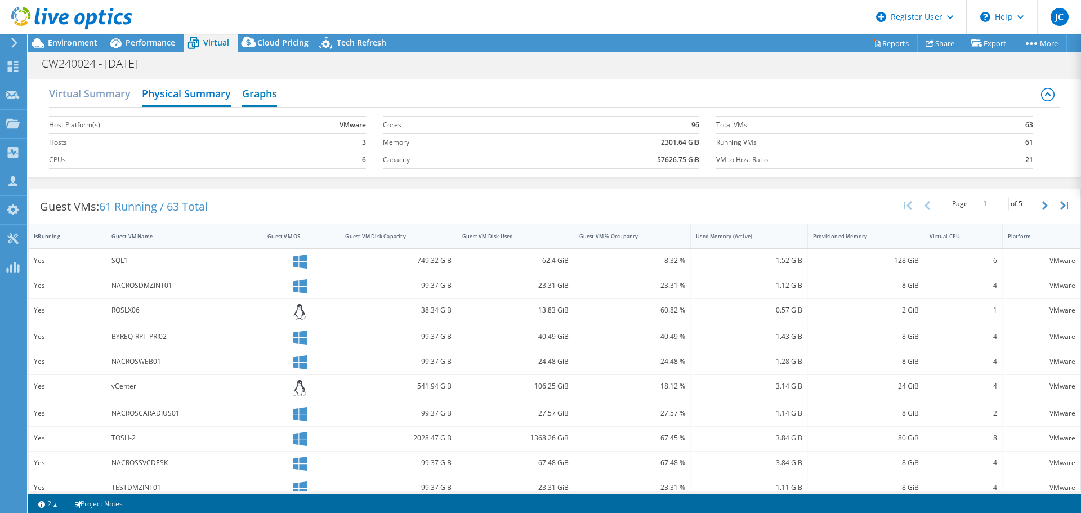
click at [269, 90] on h2 "Graphs" at bounding box center [259, 94] width 35 height 25
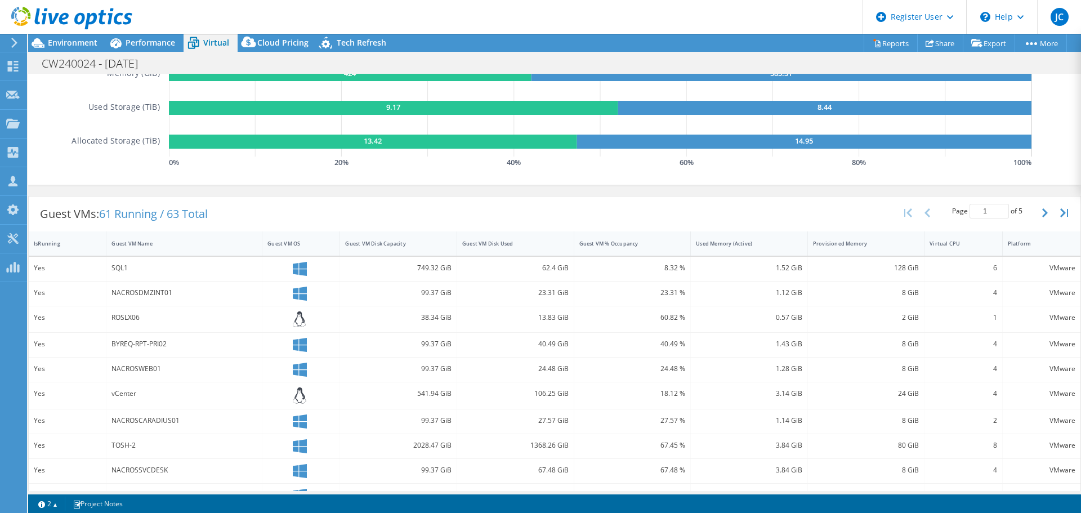
scroll to position [225, 0]
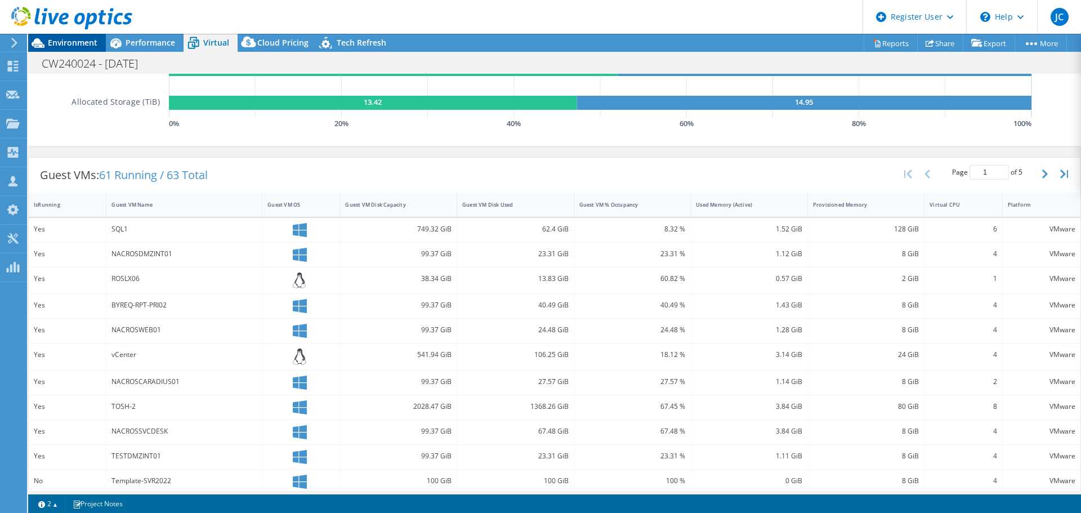
click at [79, 51] on div "Environment" at bounding box center [67, 43] width 78 height 18
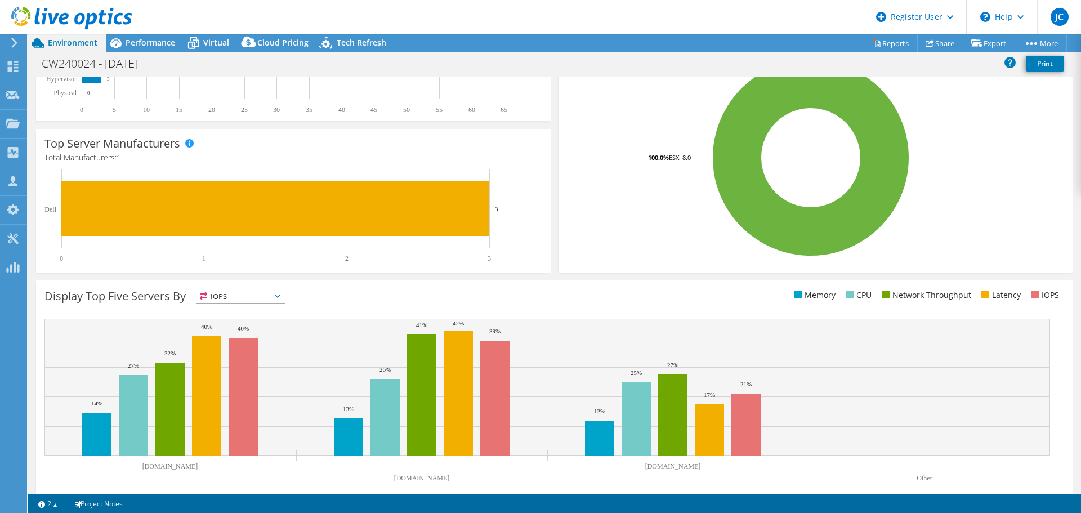
scroll to position [0, 0]
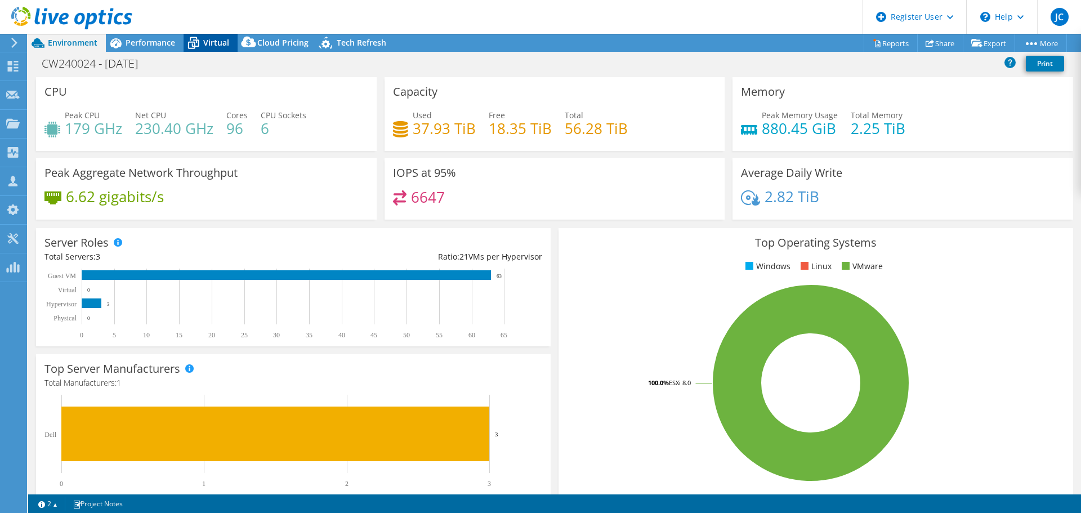
click at [222, 46] on span "Virtual" at bounding box center [216, 42] width 26 height 11
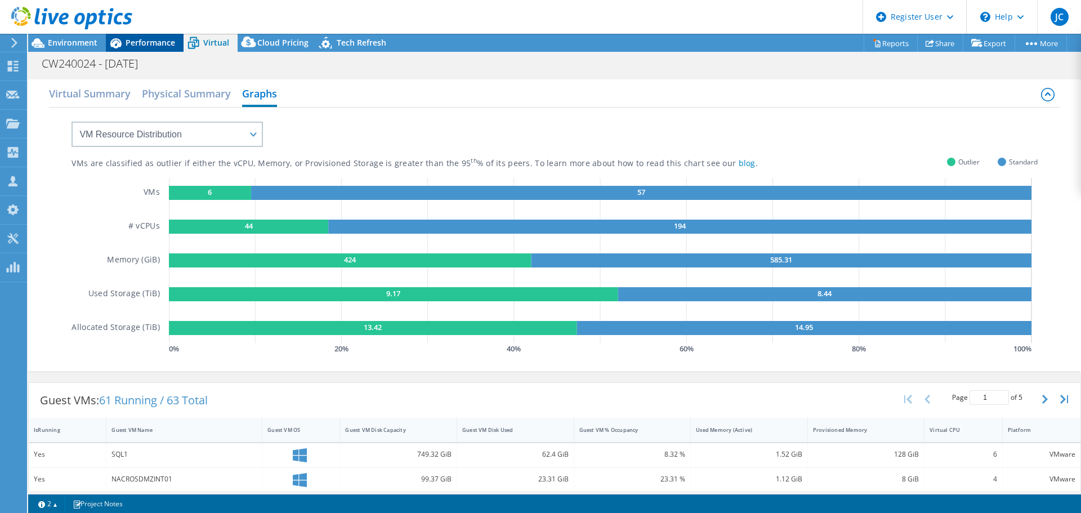
click at [155, 48] on div "Performance" at bounding box center [145, 43] width 78 height 18
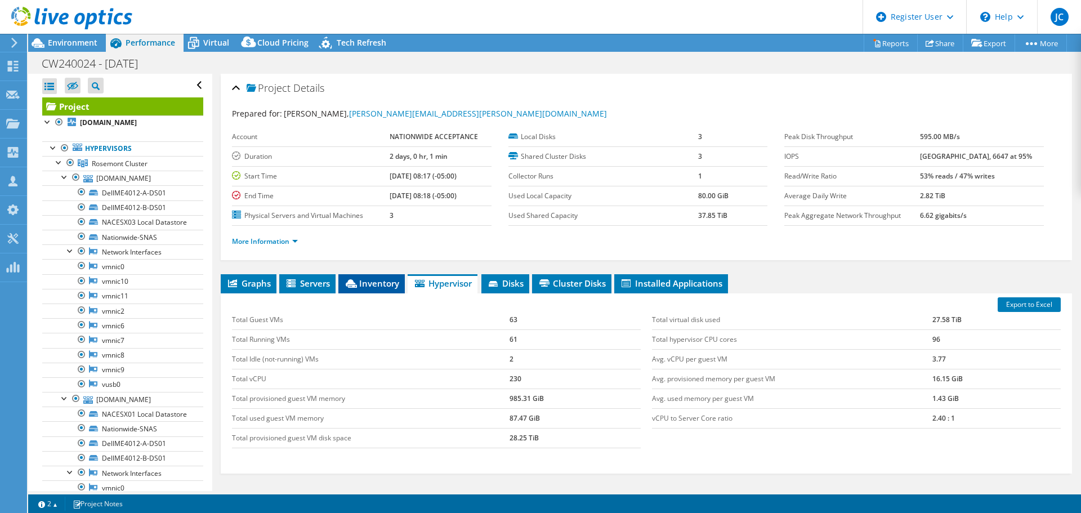
click at [367, 284] on span "Inventory" at bounding box center [371, 283] width 55 height 11
